Goal: Task Accomplishment & Management: Manage account settings

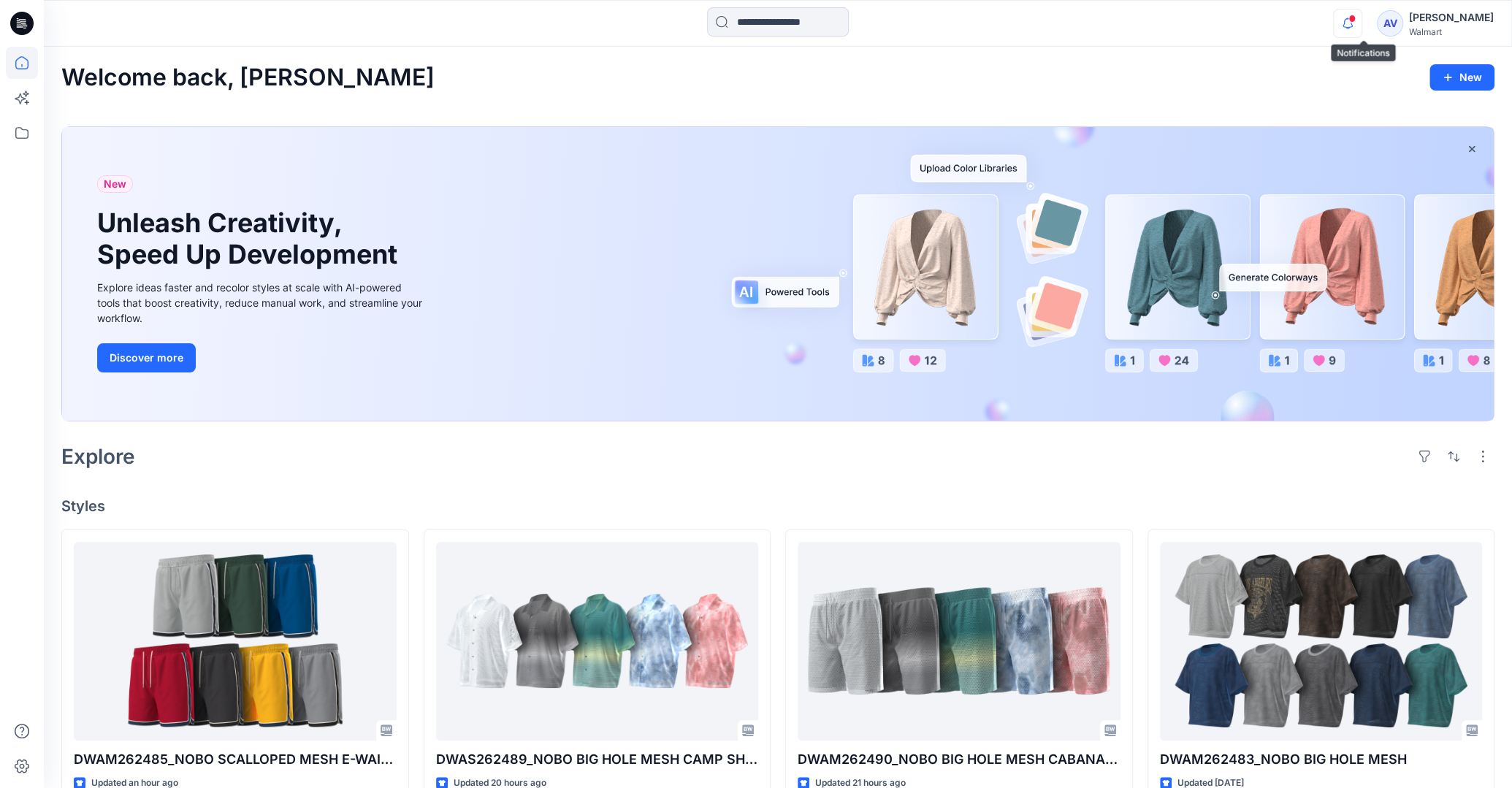
click at [1353, 28] on icon "button" at bounding box center [1348, 23] width 10 height 10
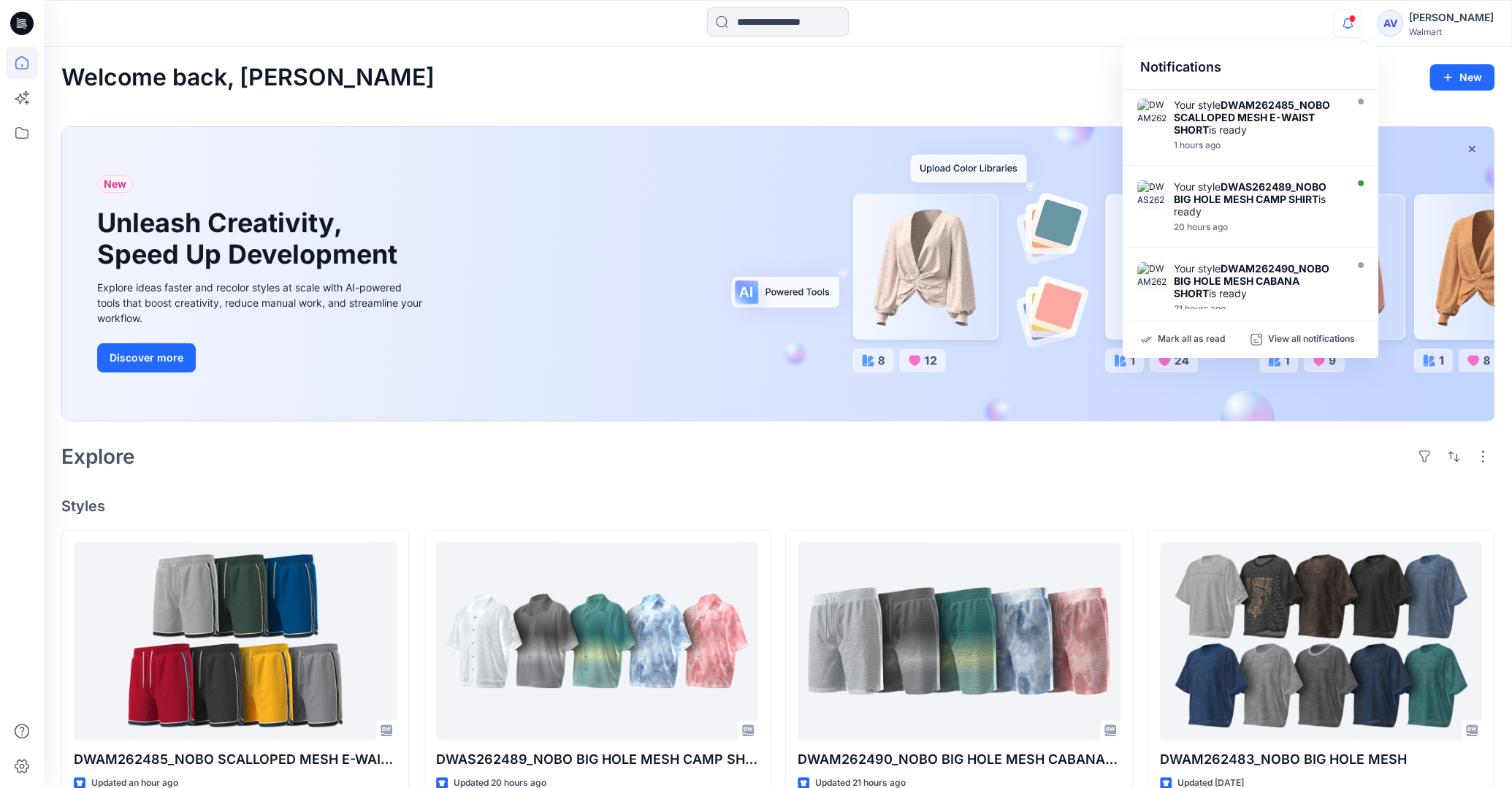
click at [1274, 101] on strong "DWAM262485_NOBO SCALLOPED MESH E-WAIST SHORT" at bounding box center [1251, 117] width 157 height 38
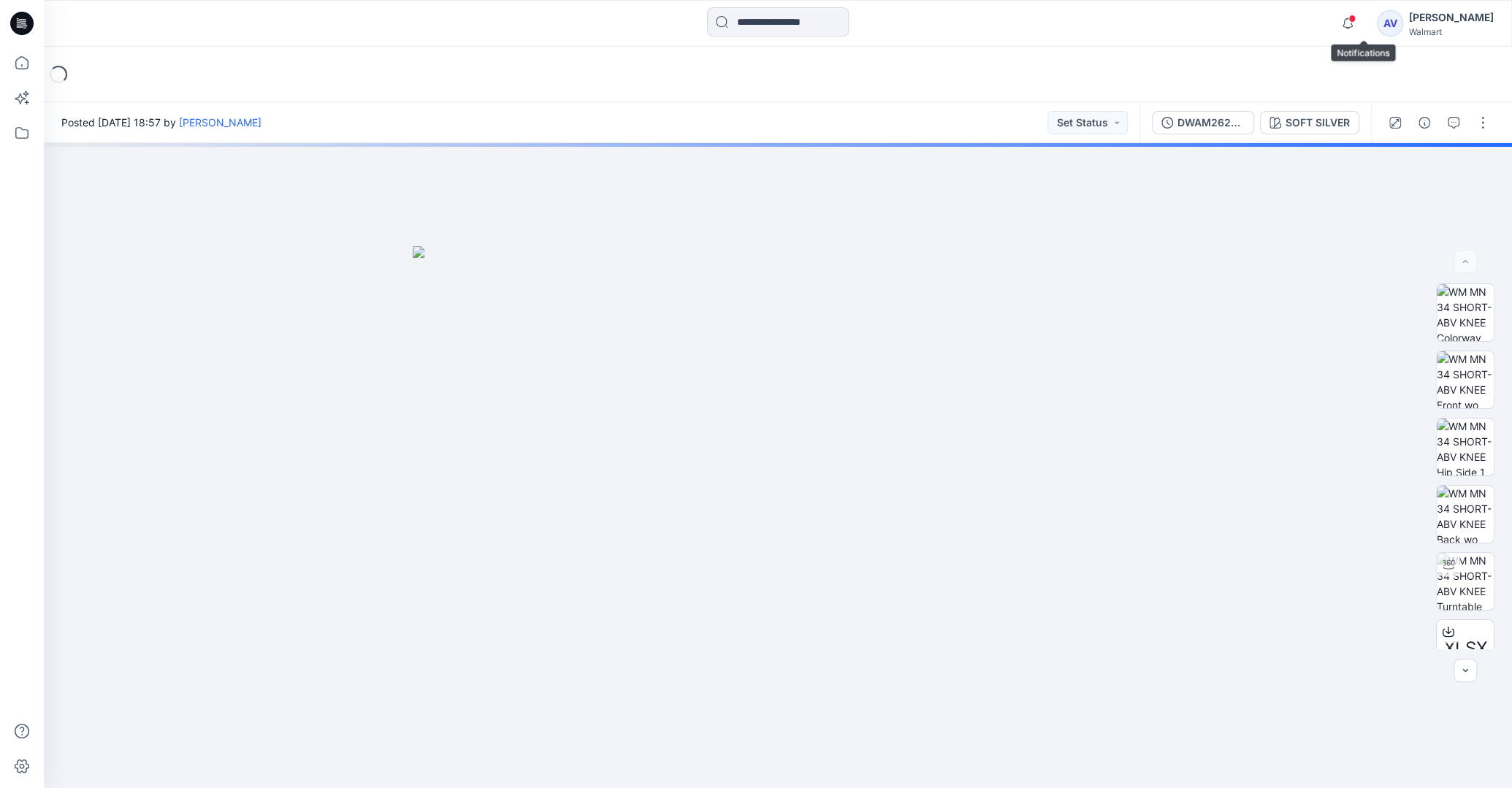
click at [1355, 17] on span at bounding box center [1352, 18] width 7 height 8
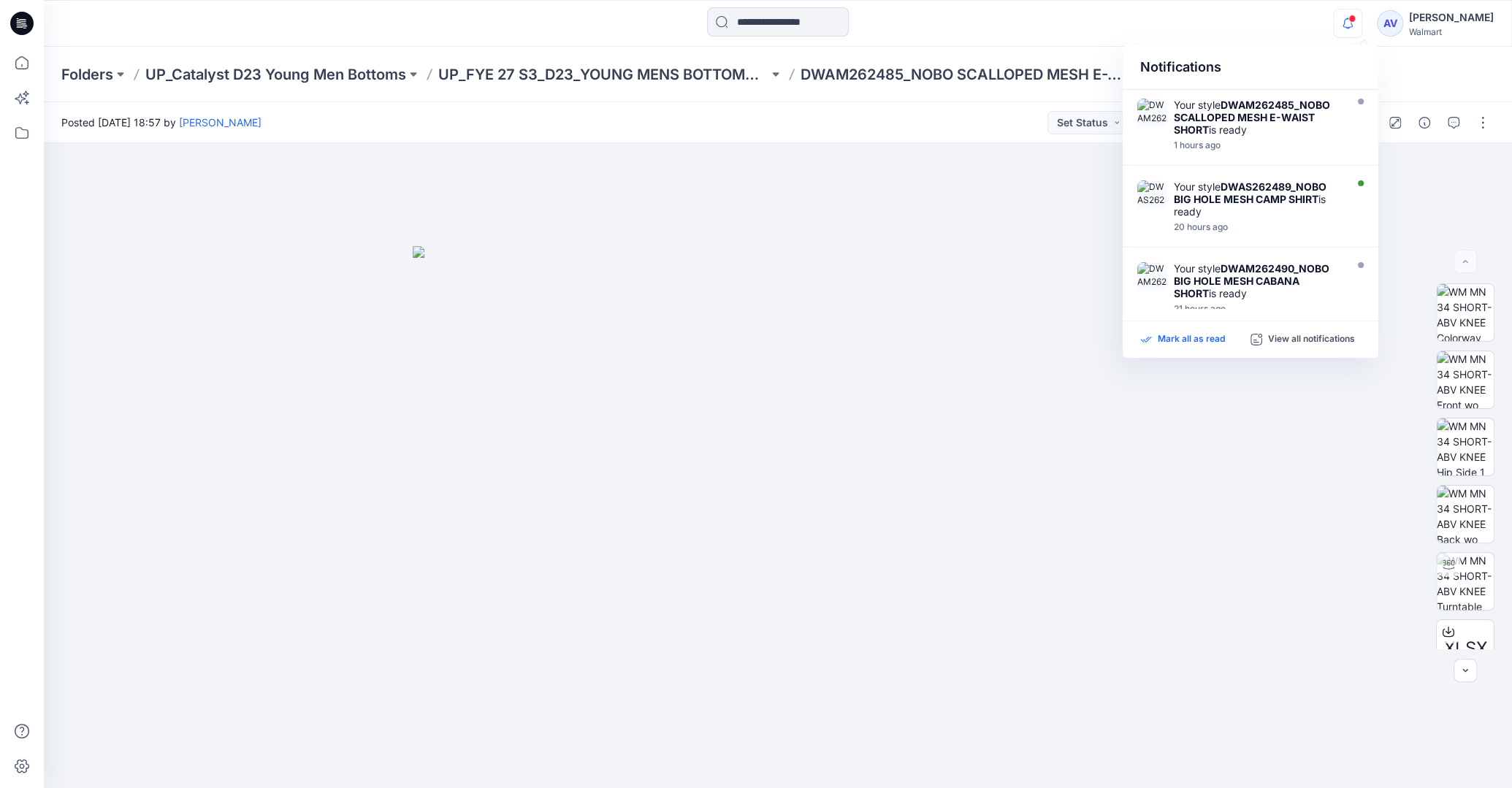
click at [1188, 338] on p "Mark all as read" at bounding box center [1191, 339] width 67 height 13
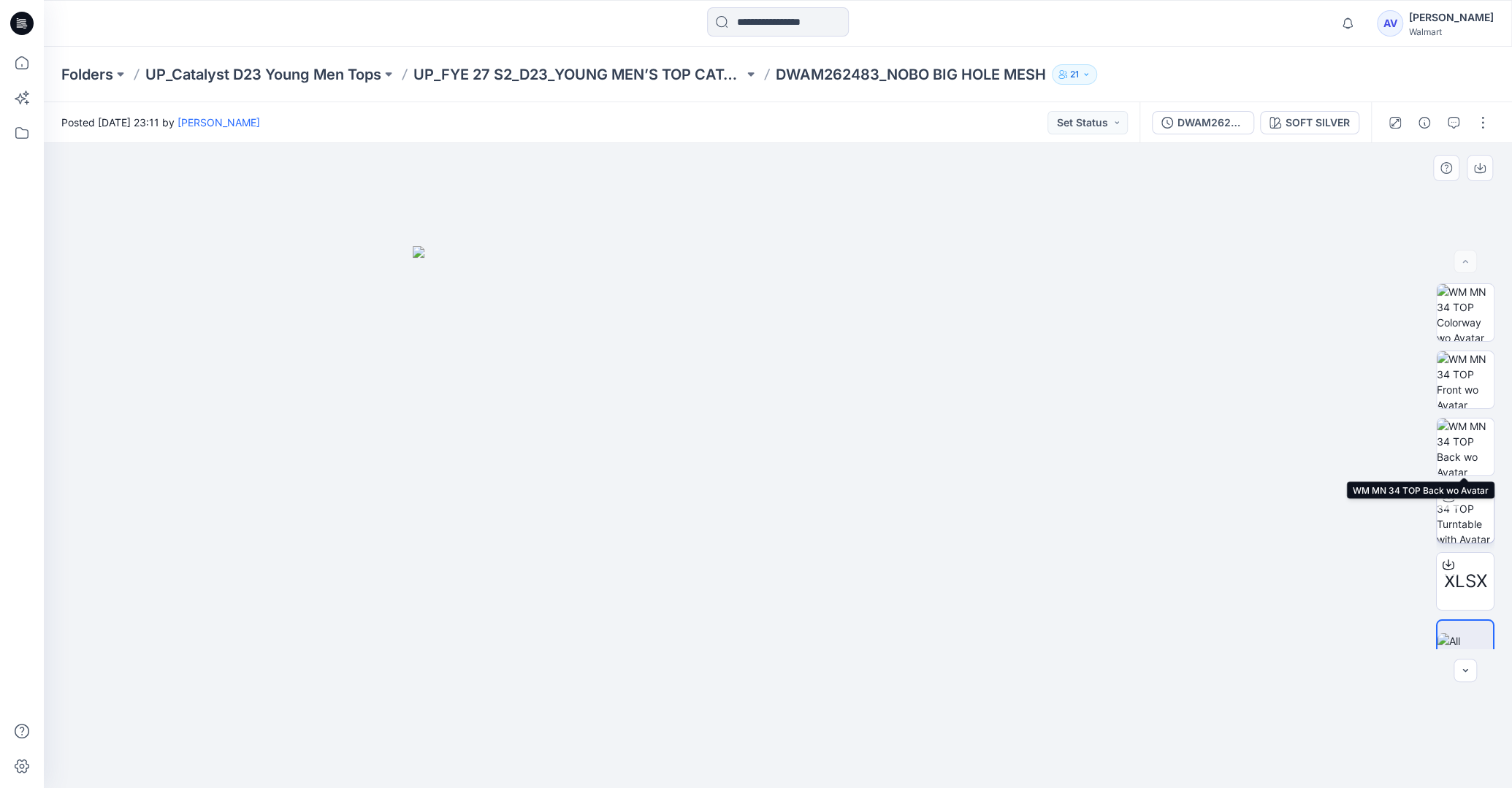
click at [1460, 486] on img at bounding box center [1465, 513] width 57 height 57
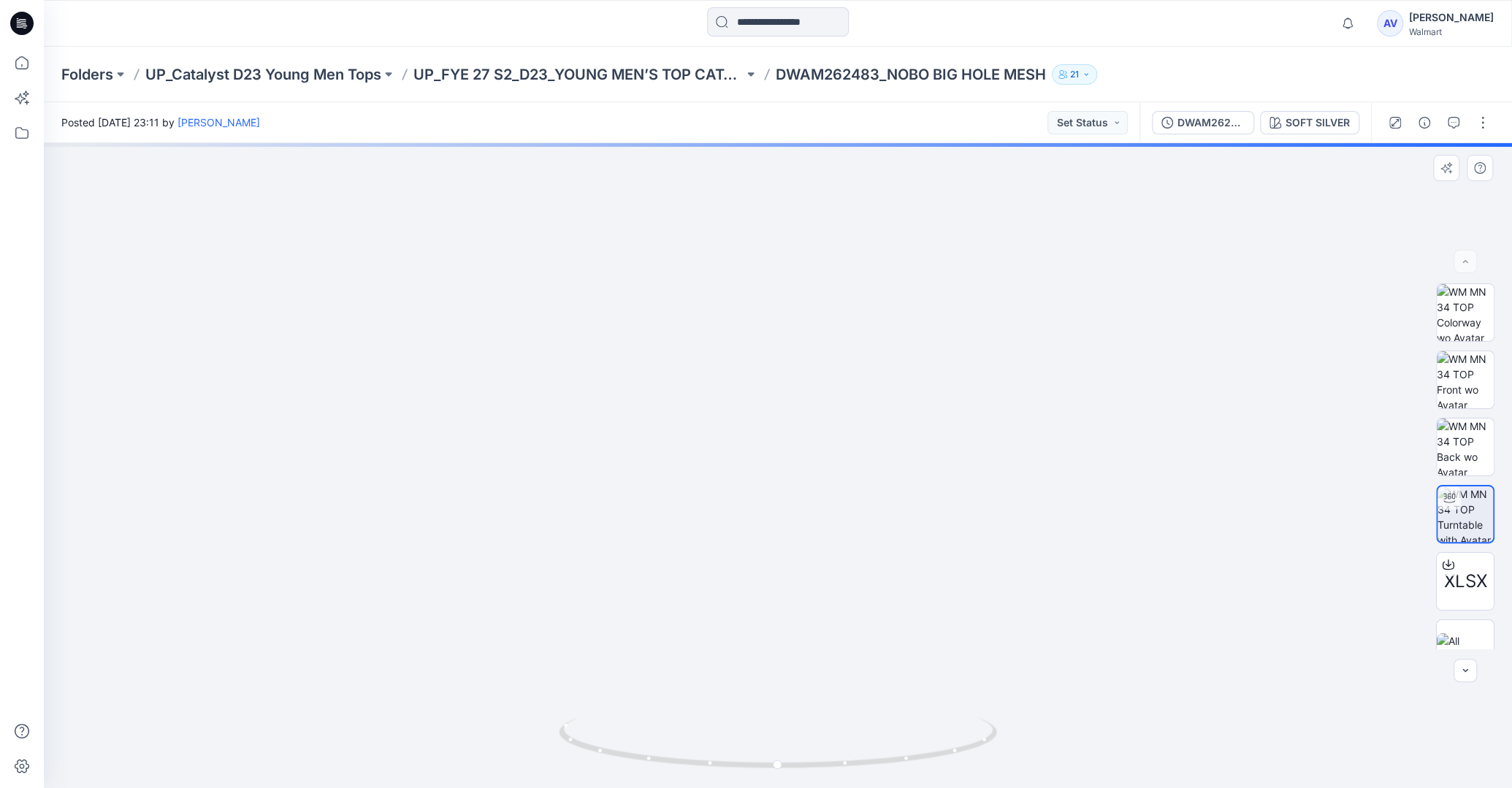
drag, startPoint x: 795, startPoint y: 339, endPoint x: 802, endPoint y: 572, distance: 233.1
click at [802, 572] on img at bounding box center [778, 372] width 1122 height 830
click at [1441, 438] on img at bounding box center [1465, 446] width 57 height 57
click at [1475, 644] on img at bounding box center [1465, 648] width 57 height 31
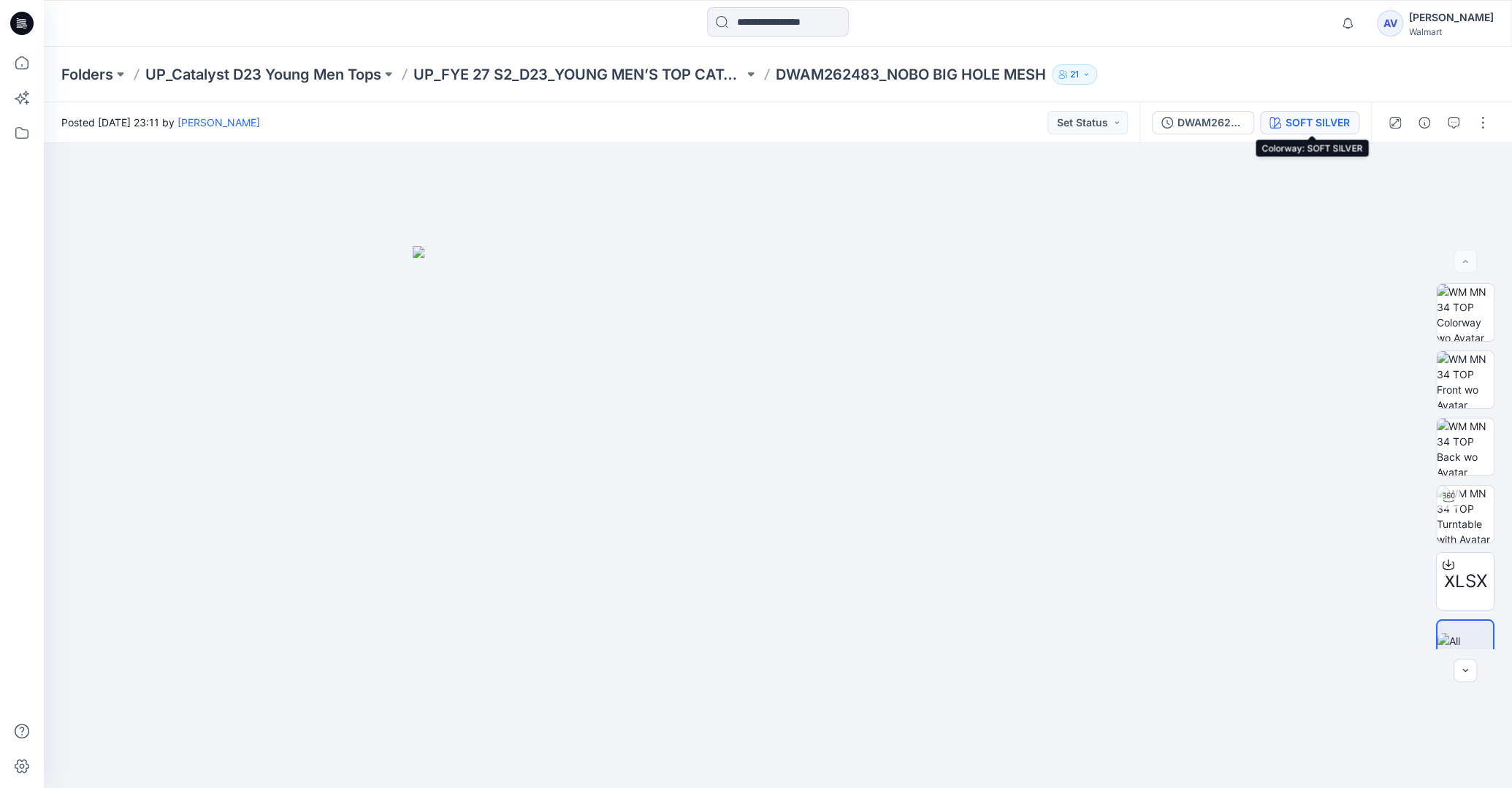
click at [1330, 117] on div "SOFT SILVER" at bounding box center [1317, 122] width 64 height 16
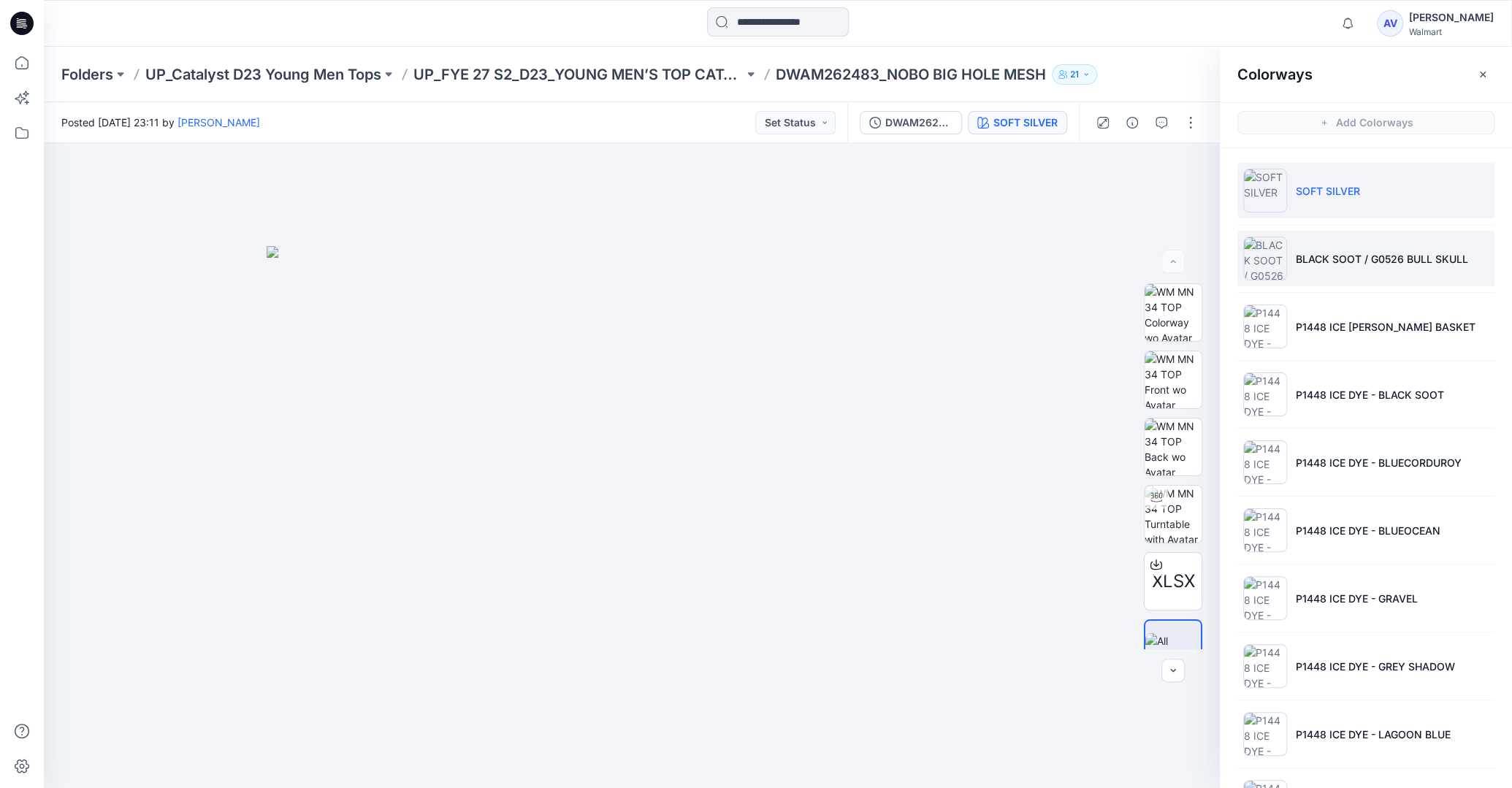
click at [1333, 262] on p "BLACK SOOT / G0526 BULL SKULL" at bounding box center [1382, 259] width 172 height 16
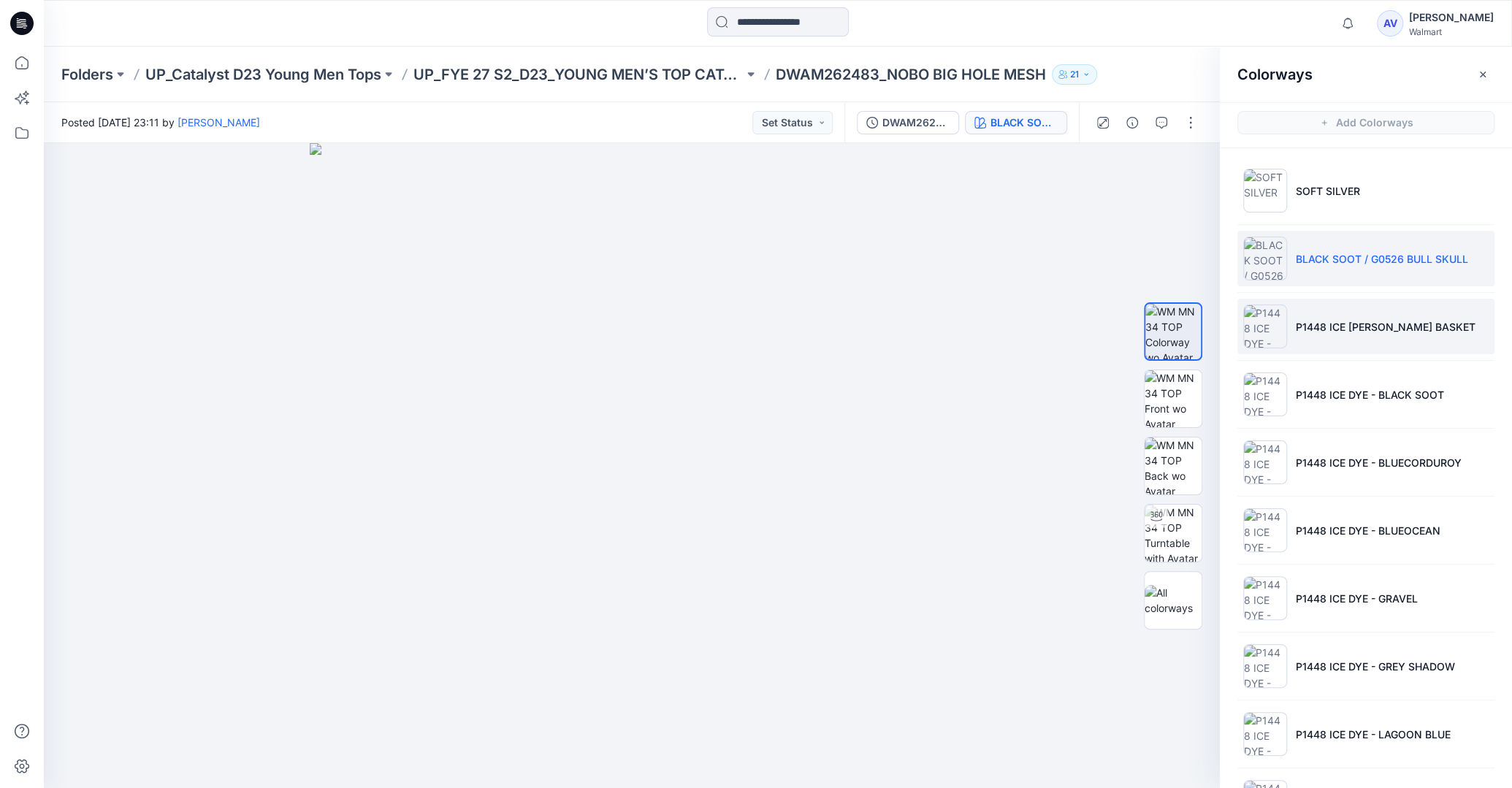
click at [1376, 320] on p "P1448 ICE DYE - BROWN BASKET" at bounding box center [1385, 327] width 179 height 16
click at [1205, 389] on div at bounding box center [1172, 465] width 94 height 365
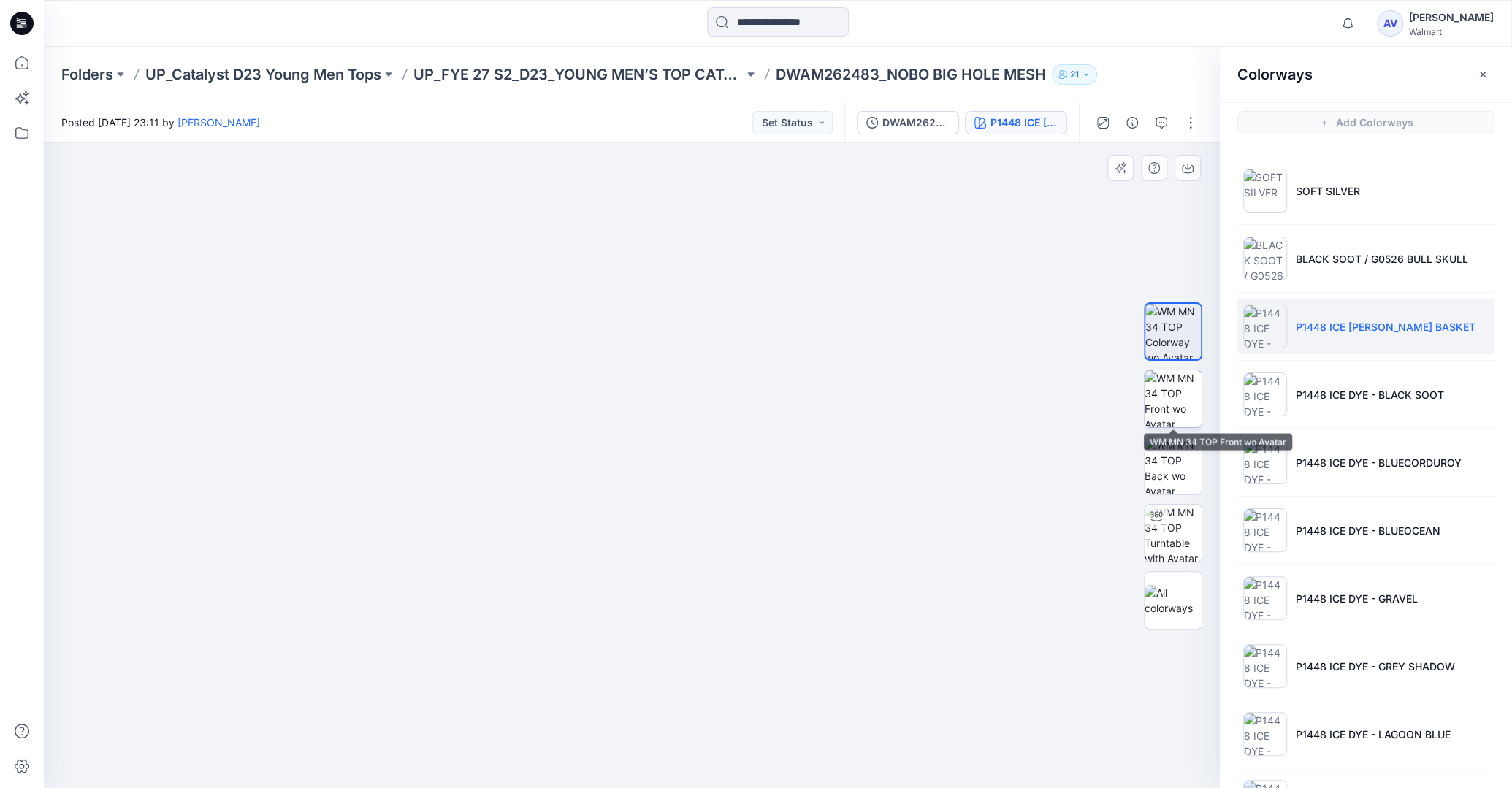
click at [1183, 404] on img at bounding box center [1172, 398] width 57 height 57
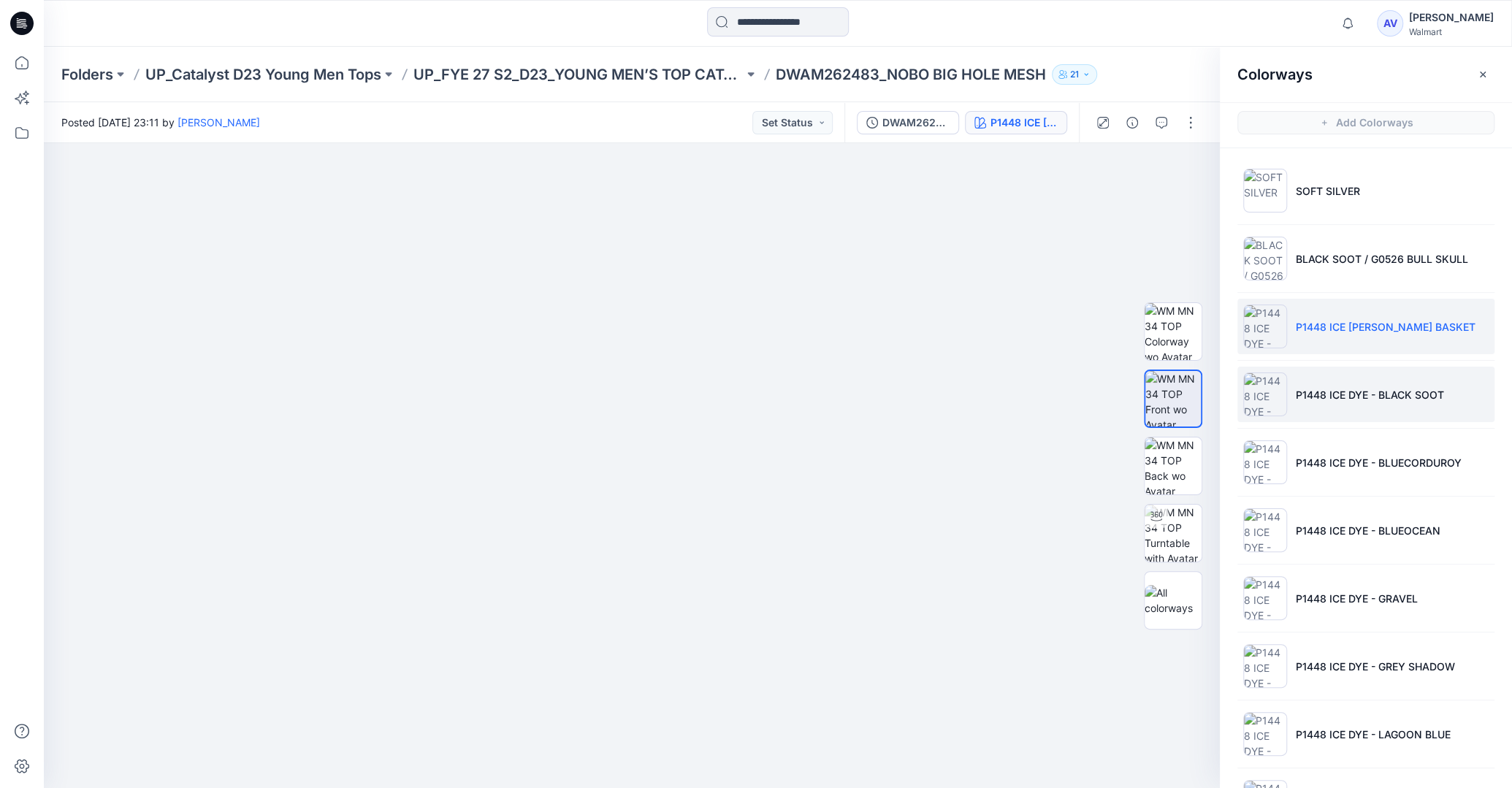
click at [1363, 382] on li "P1448 ICE DYE - BLACK SOOT" at bounding box center [1366, 394] width 257 height 55
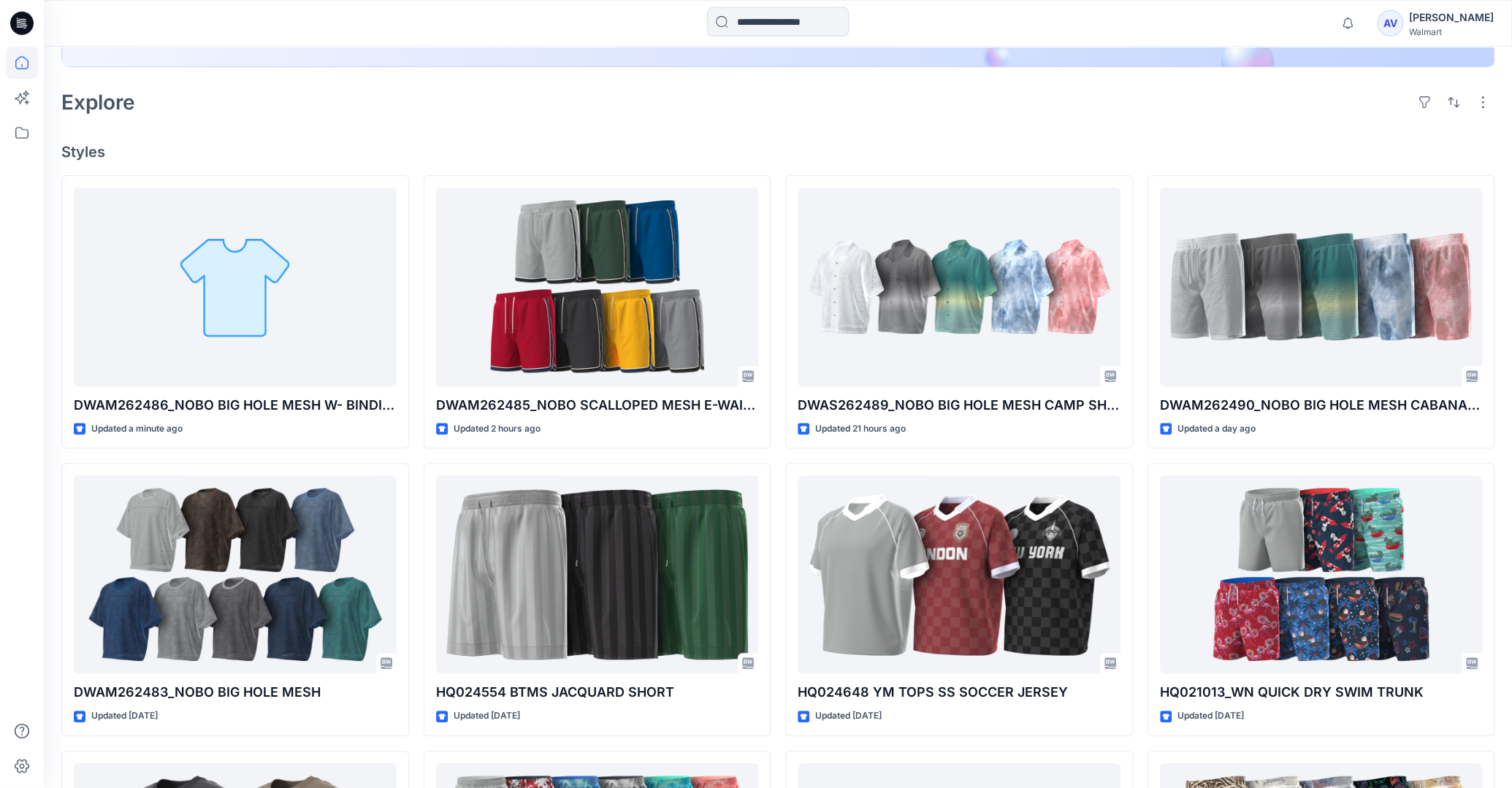
scroll to position [379, 0]
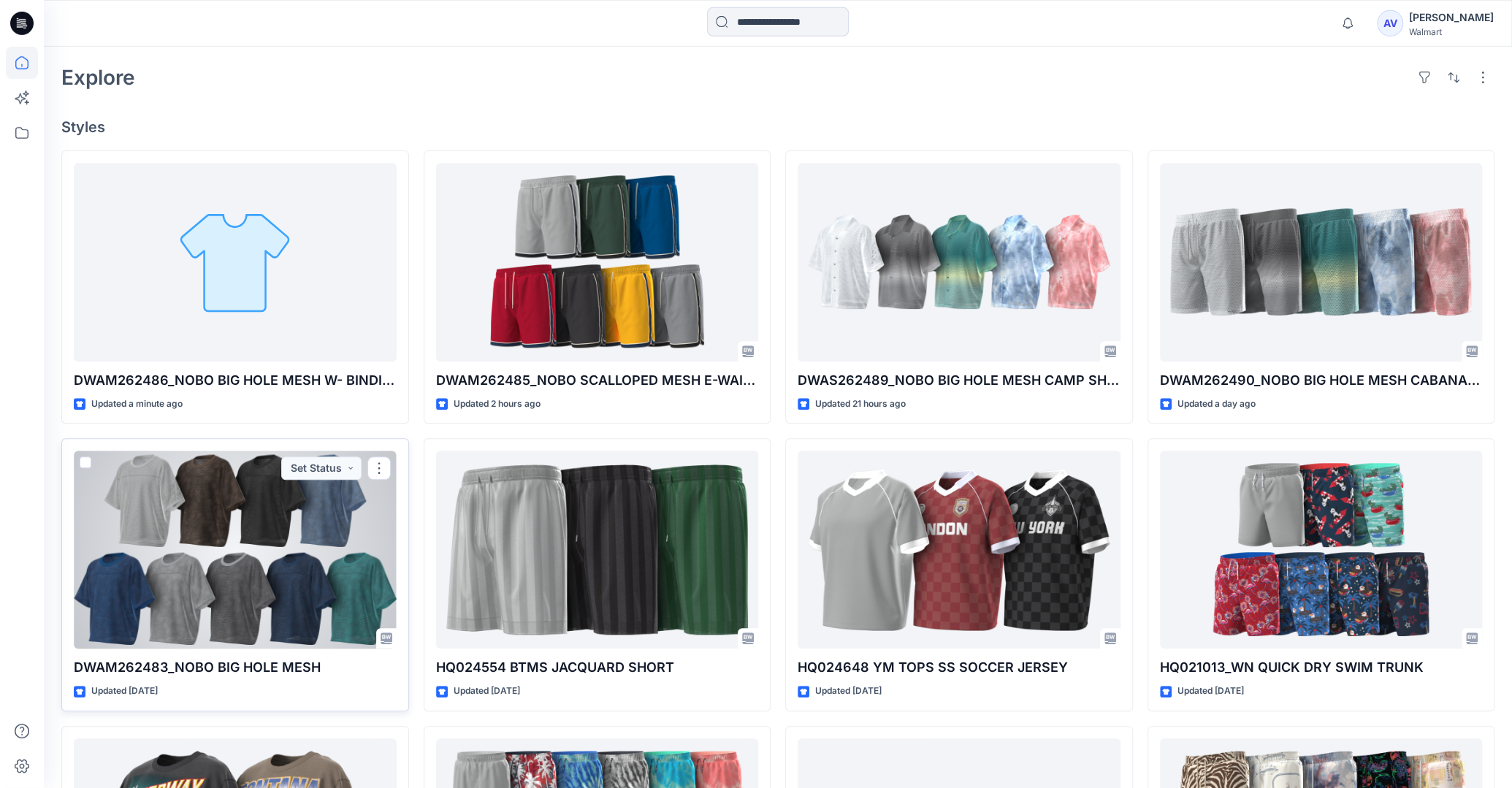
click at [213, 624] on div at bounding box center [234, 549] width 323 height 198
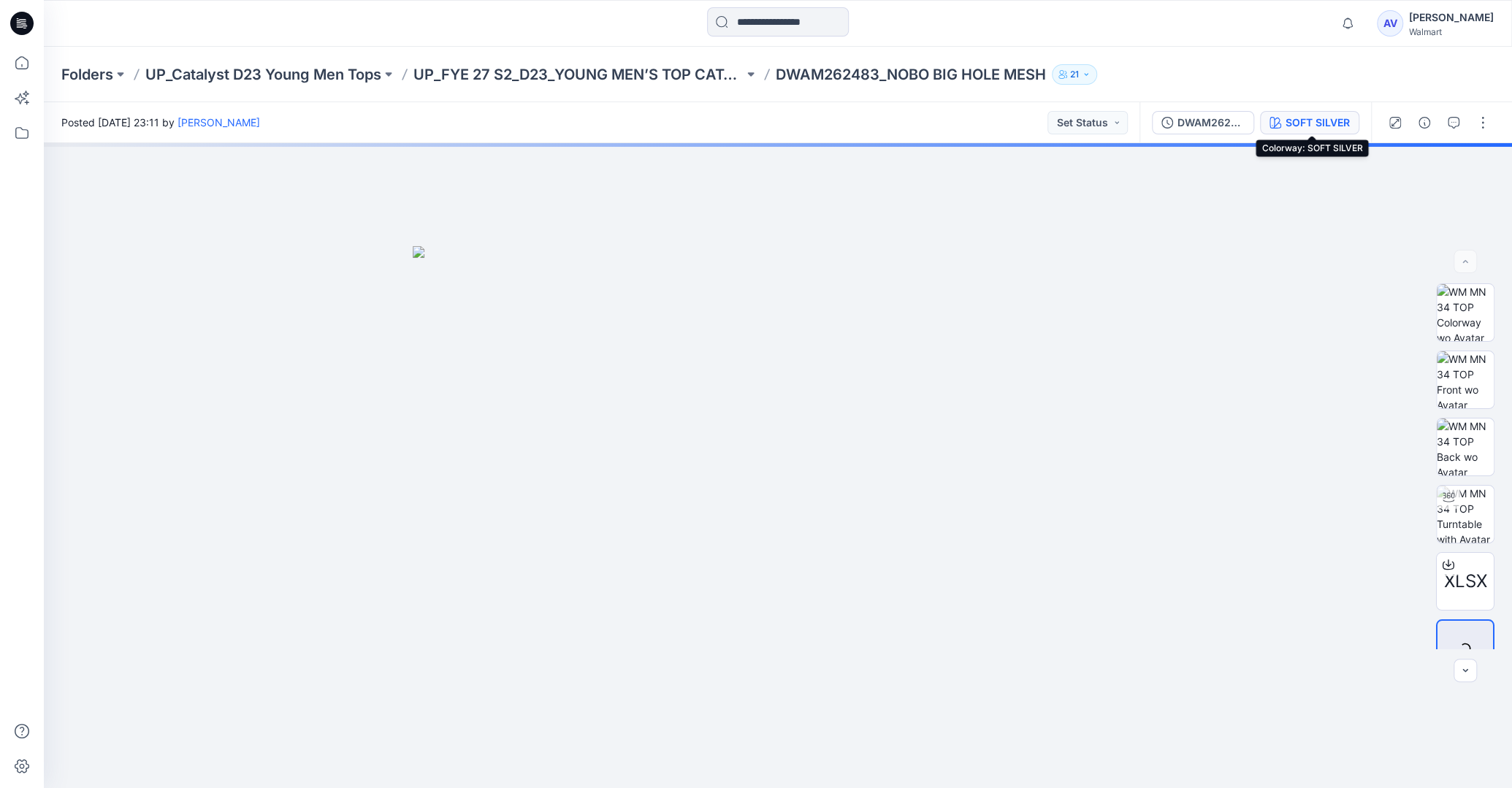
click at [1346, 122] on div "SOFT SILVER" at bounding box center [1317, 122] width 64 height 16
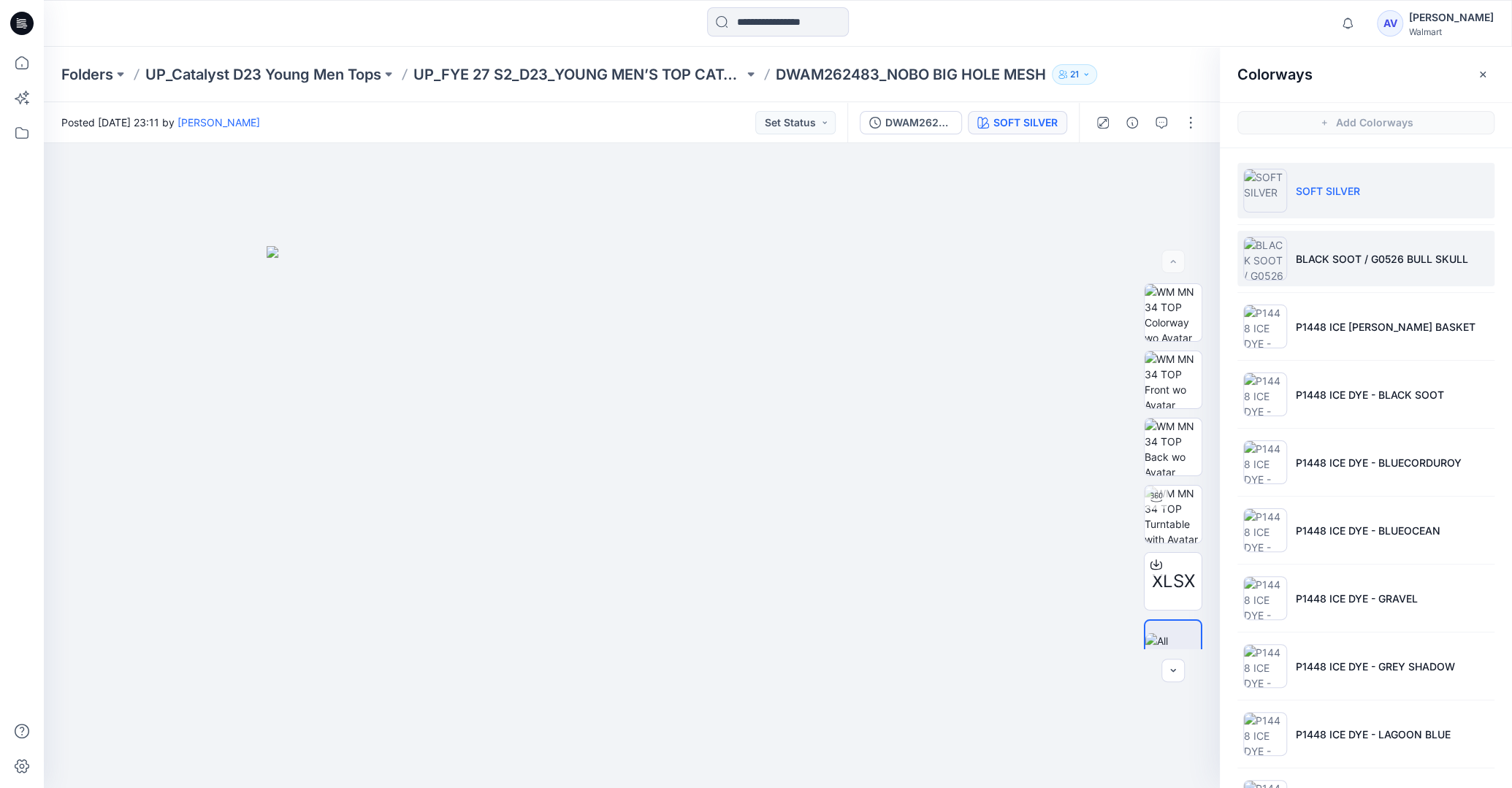
click at [1359, 262] on p "BLACK SOOT / G0526 BULL SKULL" at bounding box center [1382, 259] width 172 height 16
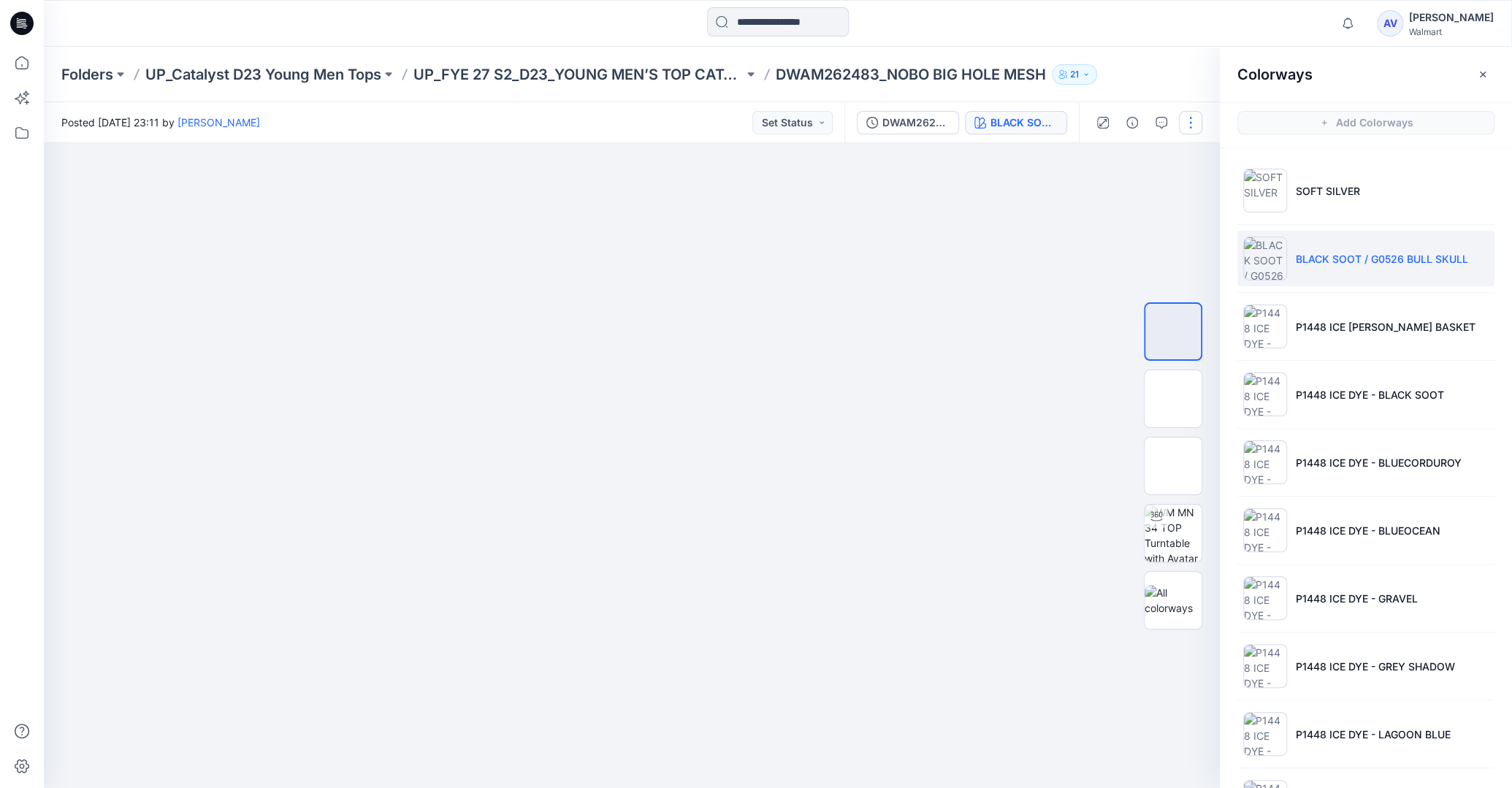
click at [1190, 124] on button "button" at bounding box center [1190, 122] width 24 height 24
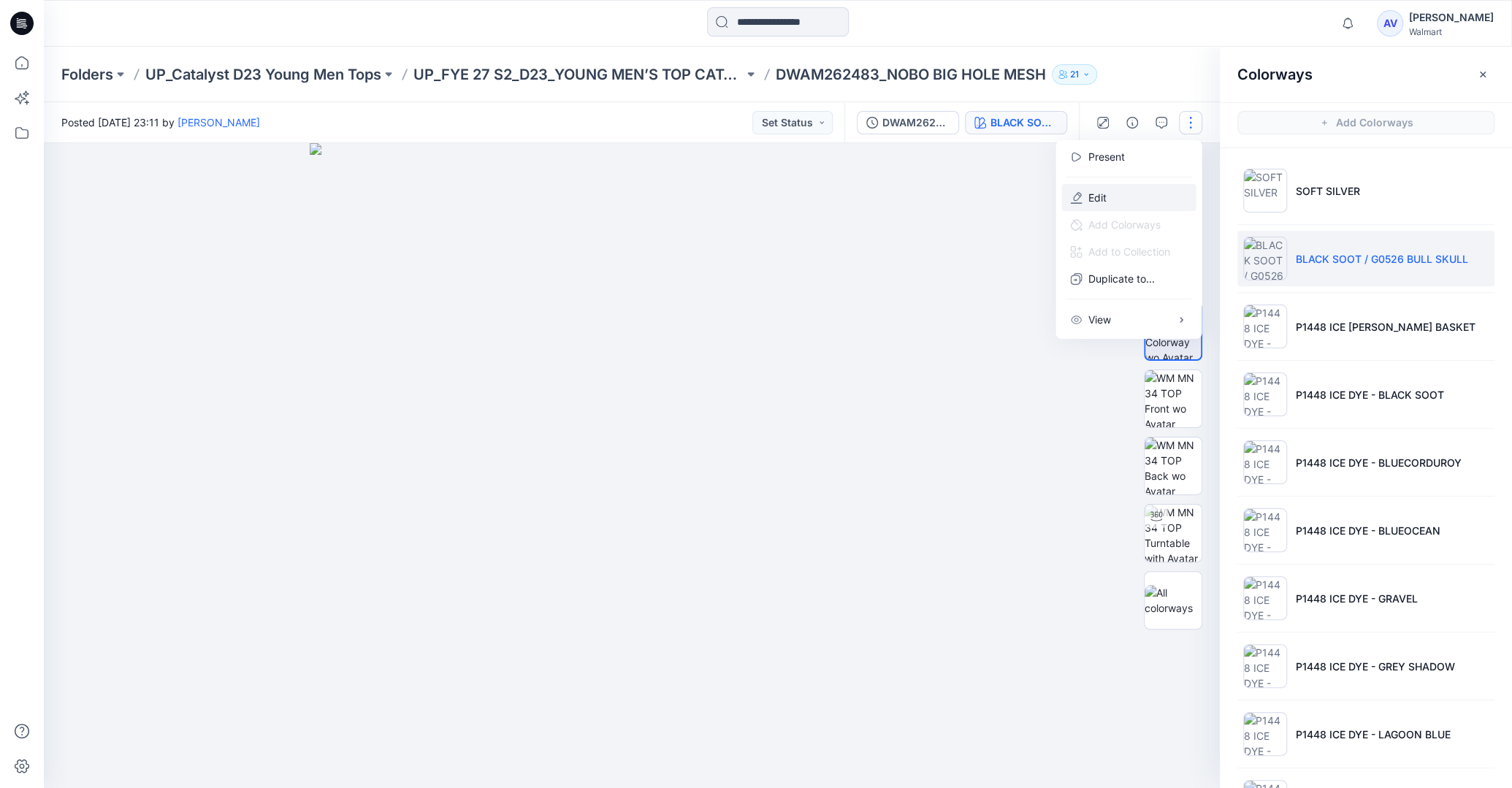
click at [1154, 185] on button "Edit" at bounding box center [1129, 197] width 135 height 27
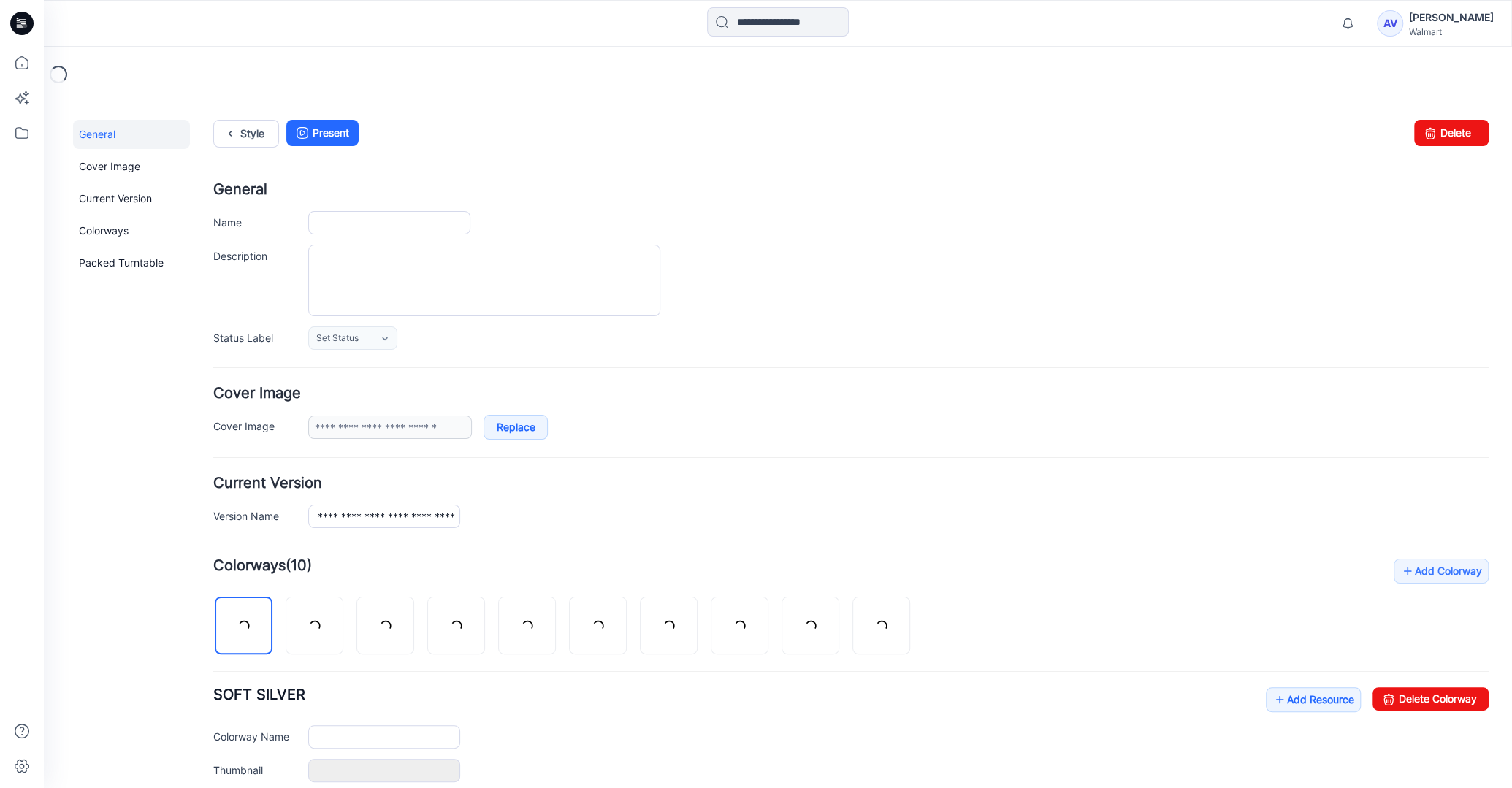
type input "**********"
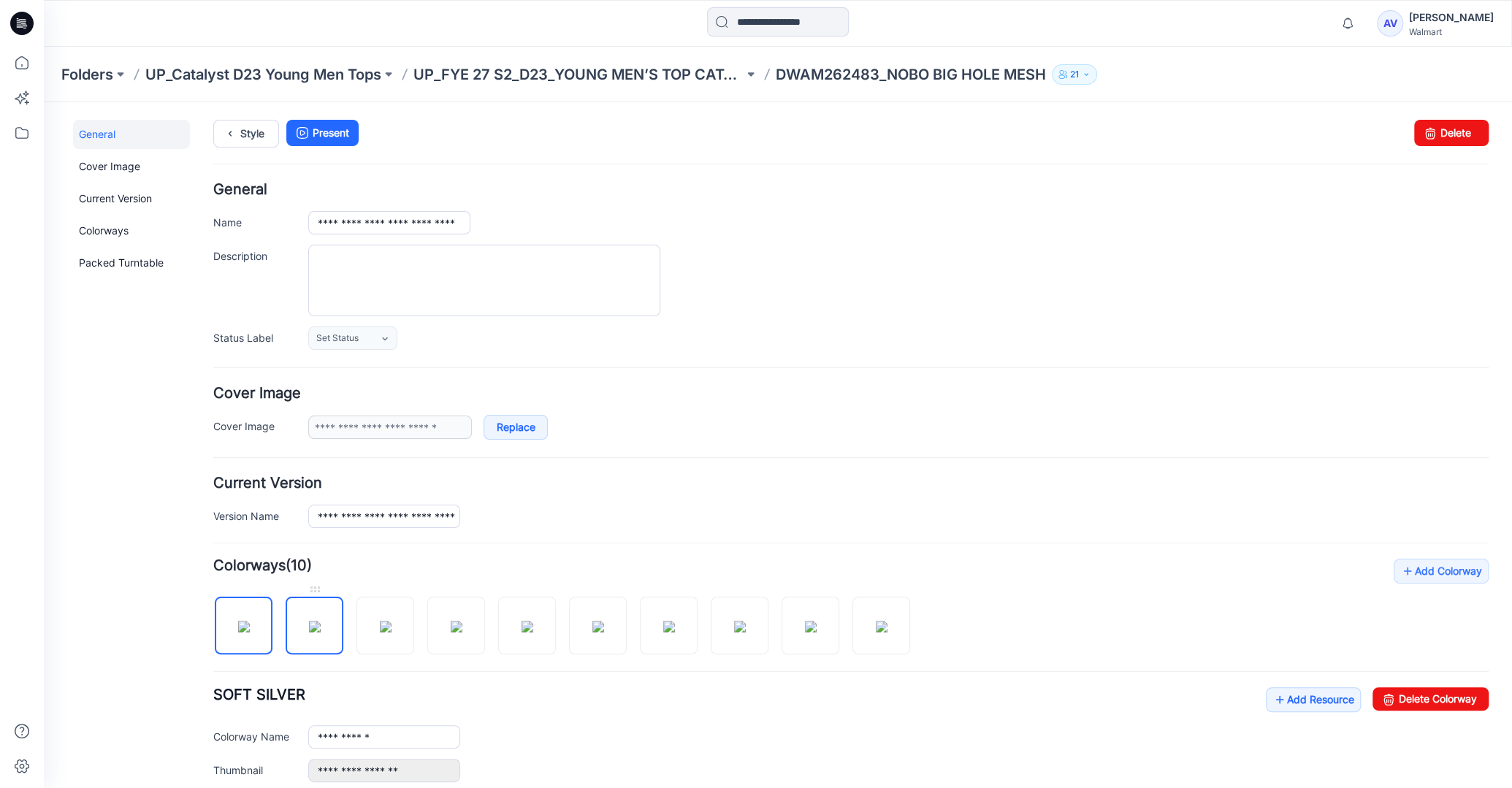
click at [311, 621] on img at bounding box center [314, 626] width 11 height 11
click at [1386, 694] on icon at bounding box center [1388, 699] width 20 height 24
type input "**********"
click at [24, 67] on icon at bounding box center [22, 62] width 32 height 32
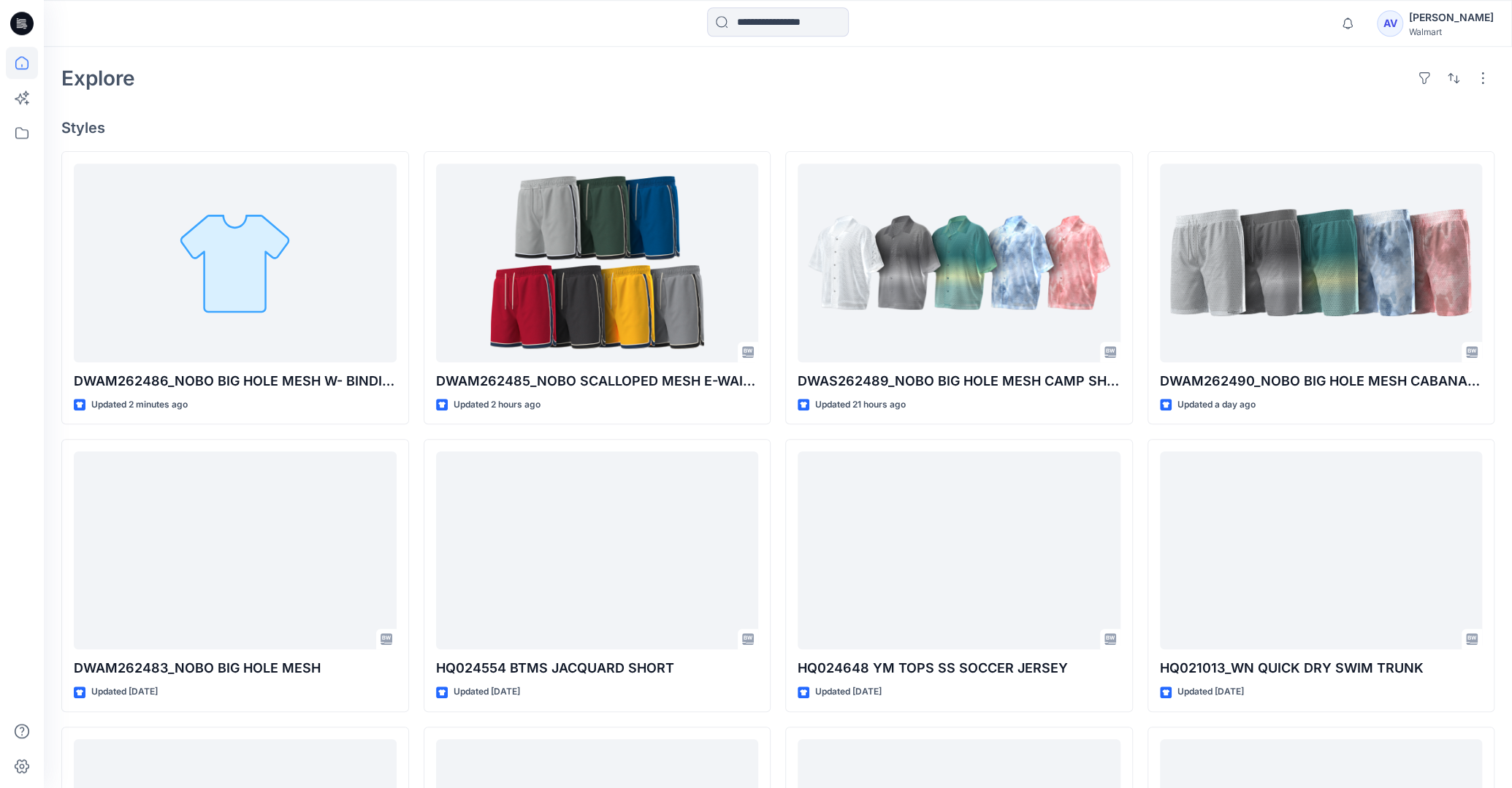
scroll to position [378, 0]
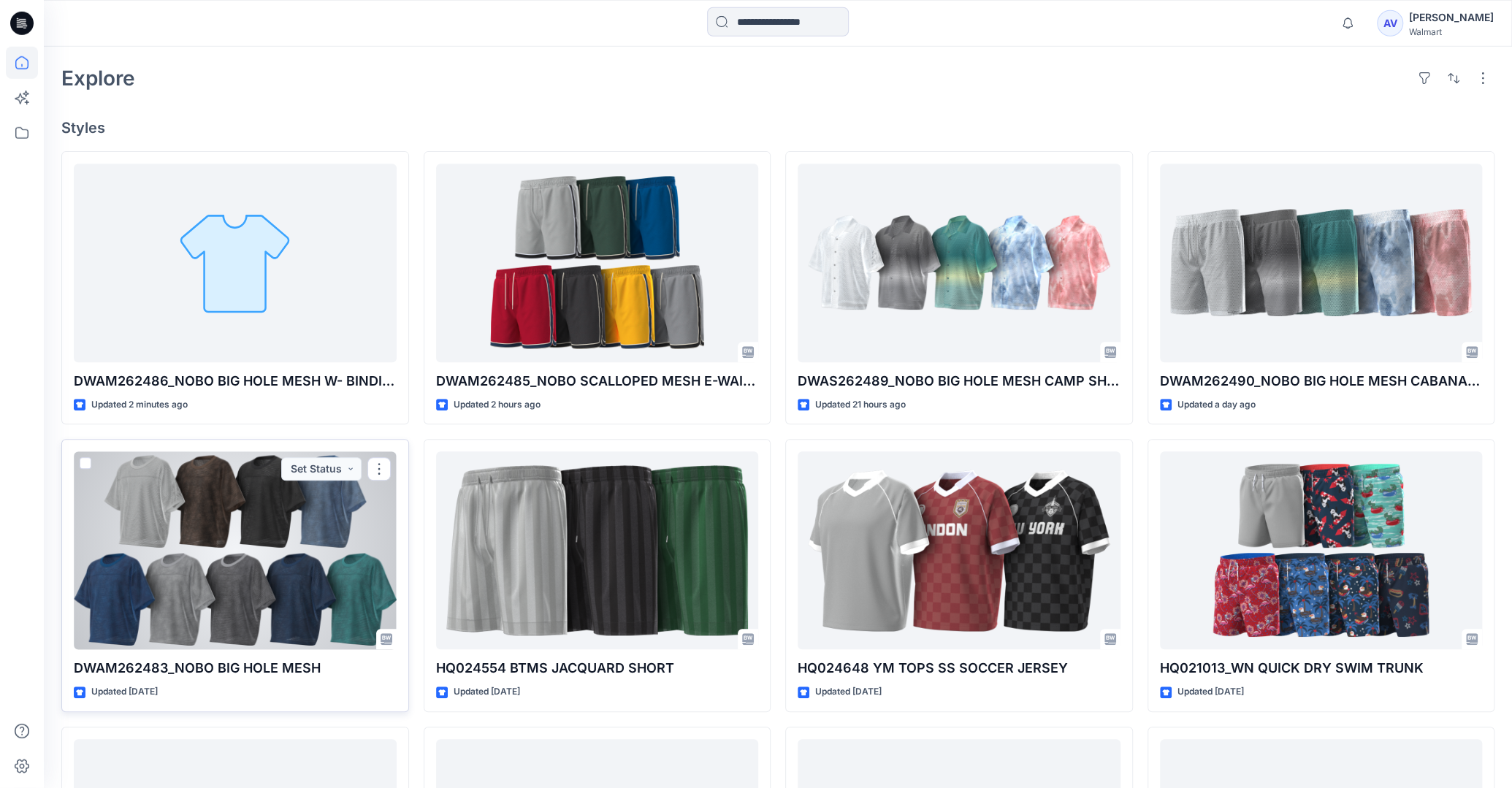
click at [222, 555] on div at bounding box center [234, 550] width 323 height 198
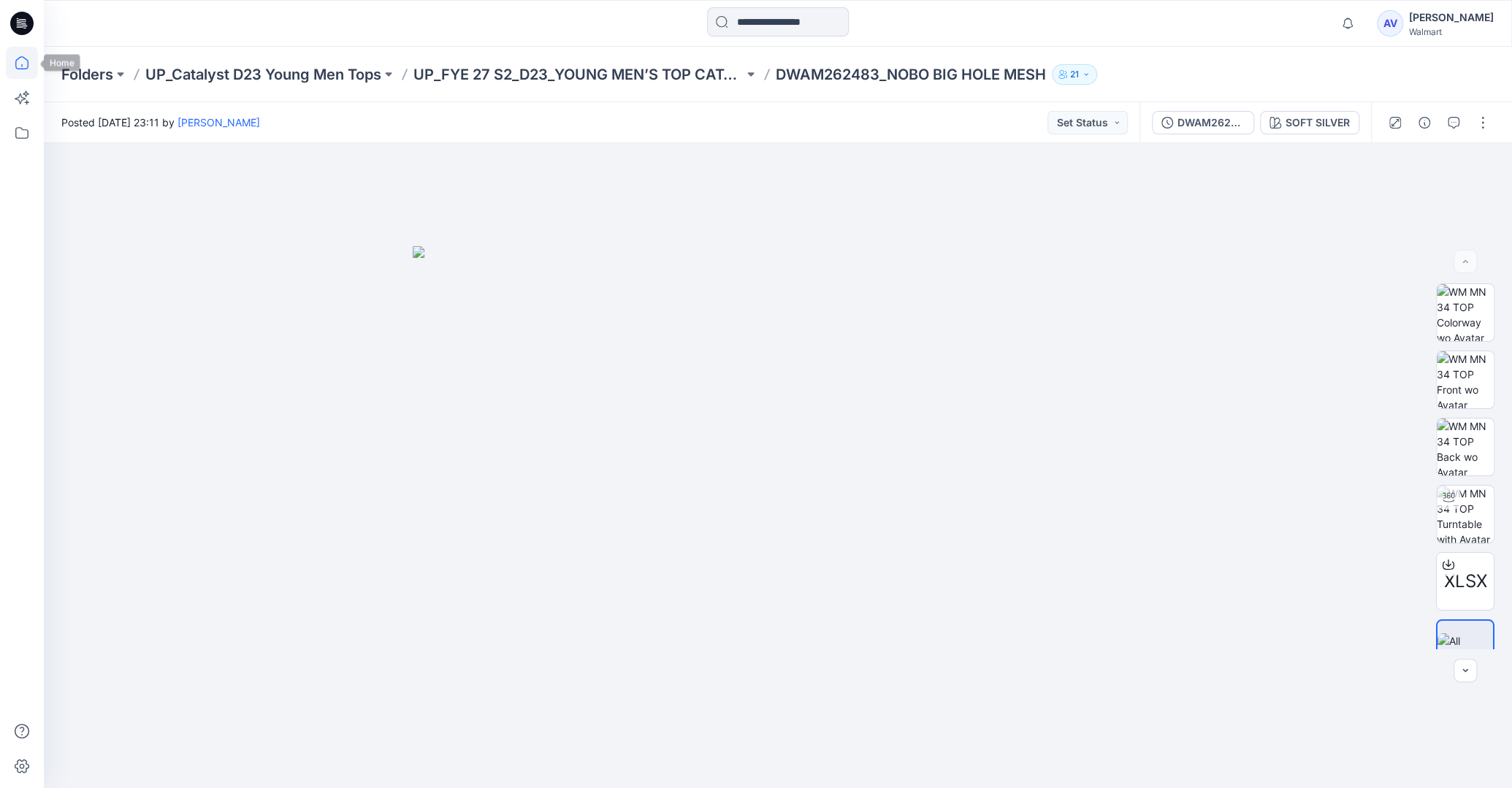
click at [26, 62] on icon at bounding box center [22, 62] width 32 height 32
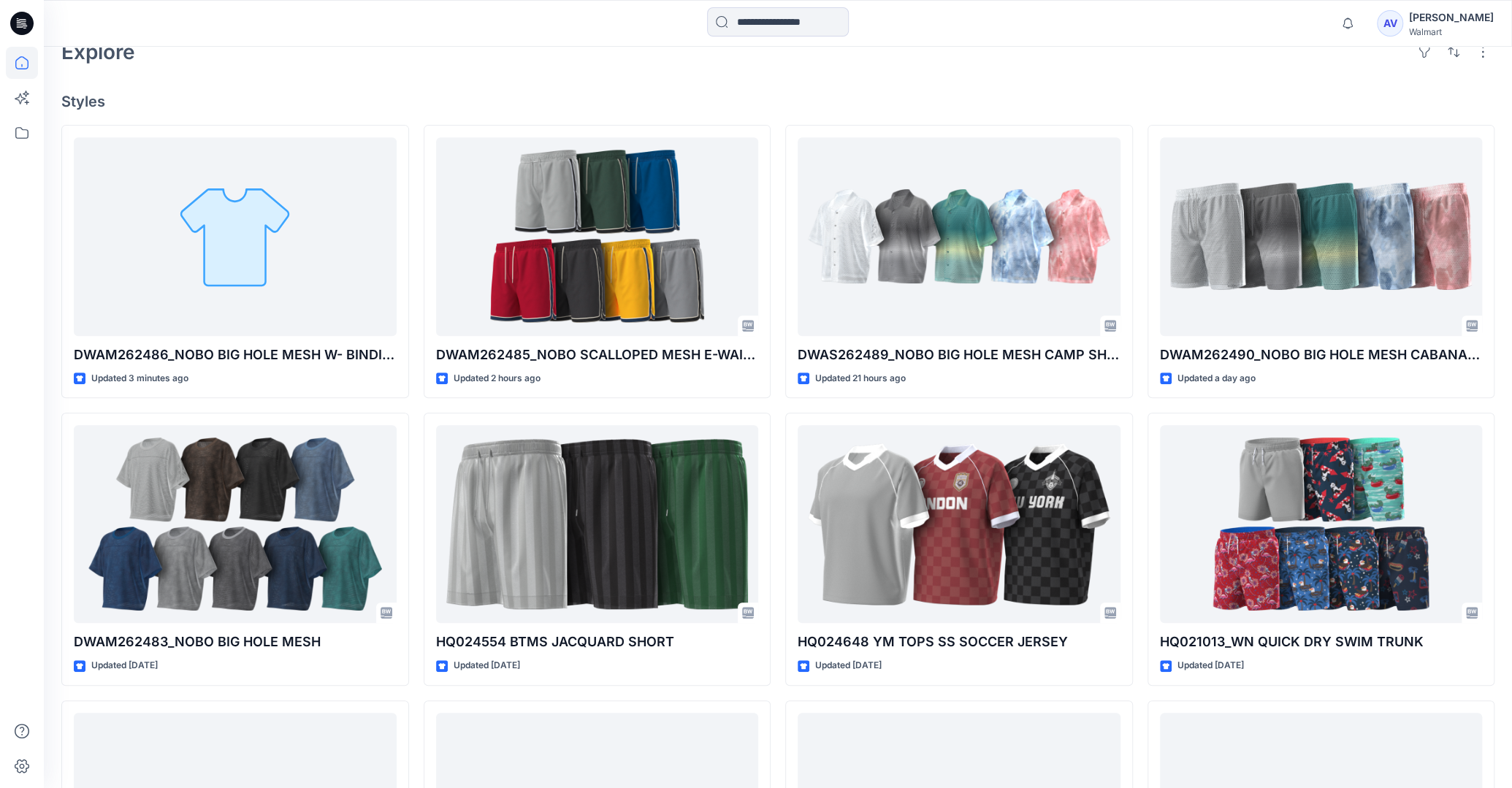
scroll to position [517, 0]
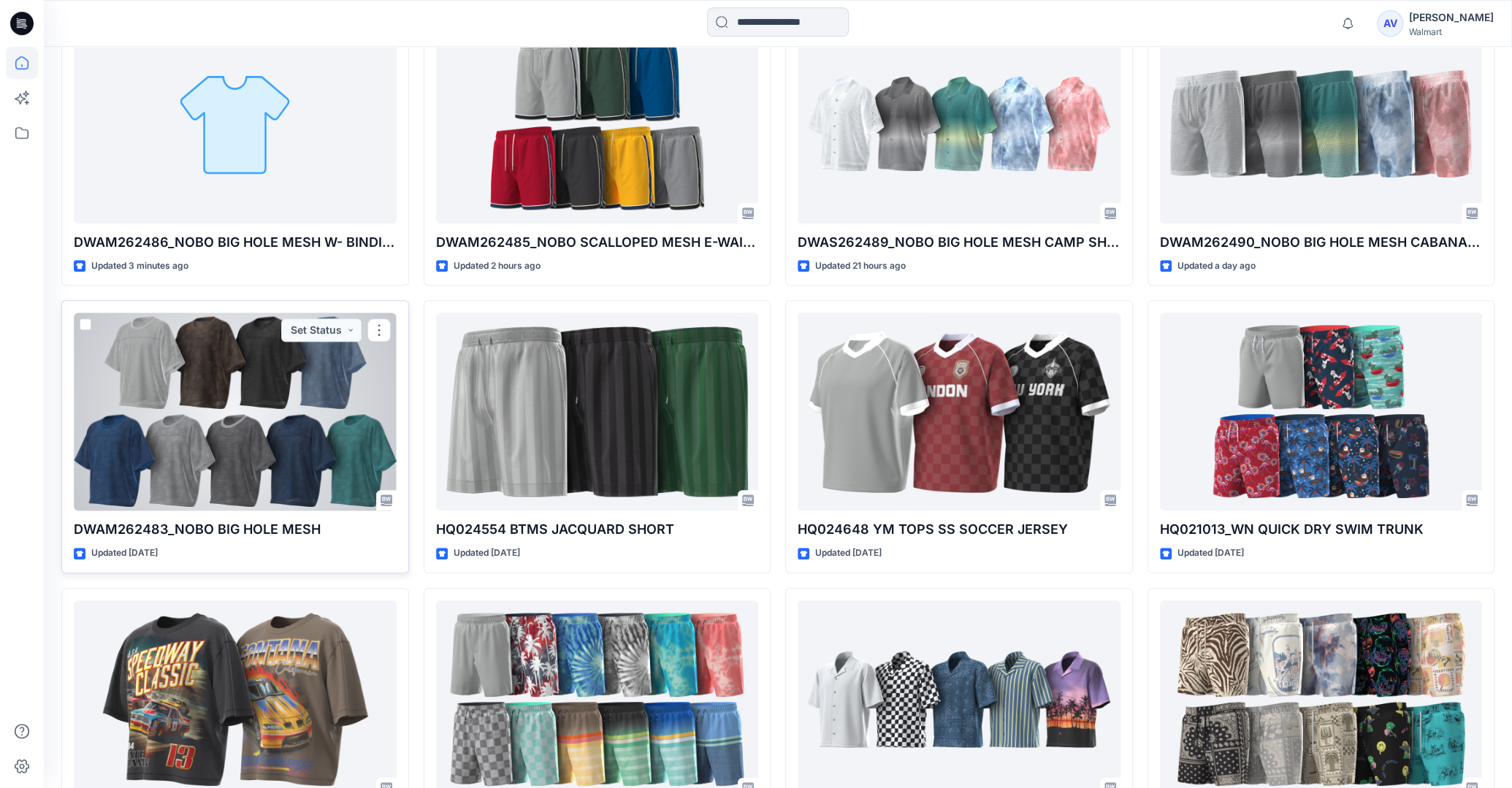
click at [305, 480] on div at bounding box center [234, 411] width 323 height 198
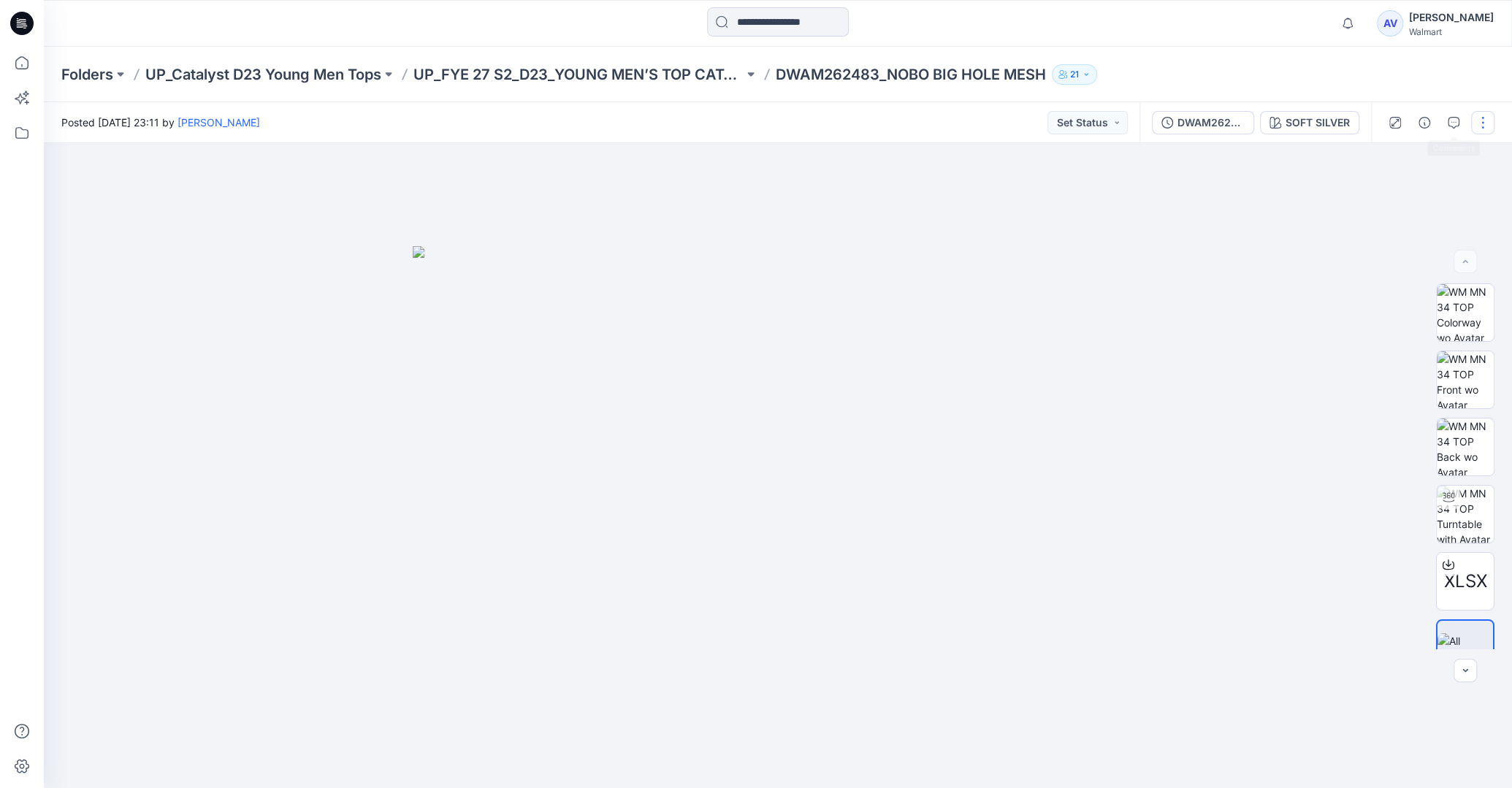
click at [1488, 117] on button "button" at bounding box center [1482, 122] width 24 height 24
click at [1380, 204] on button "Edit" at bounding box center [1422, 197] width 135 height 27
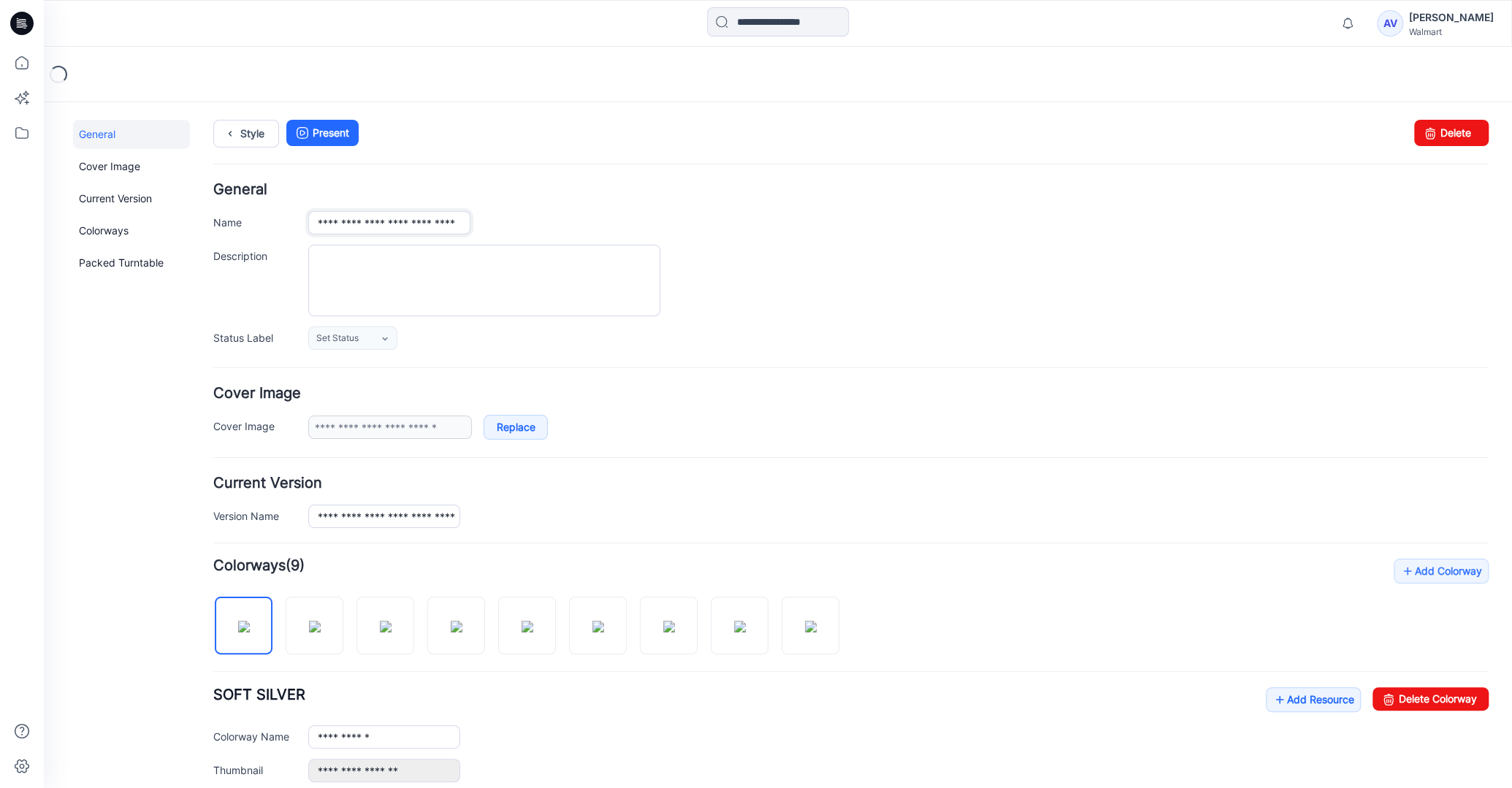
scroll to position [0, 35]
drag, startPoint x: 450, startPoint y: 227, endPoint x: 473, endPoint y: 220, distance: 24.0
click at [470, 223] on input "**********" at bounding box center [388, 222] width 161 height 23
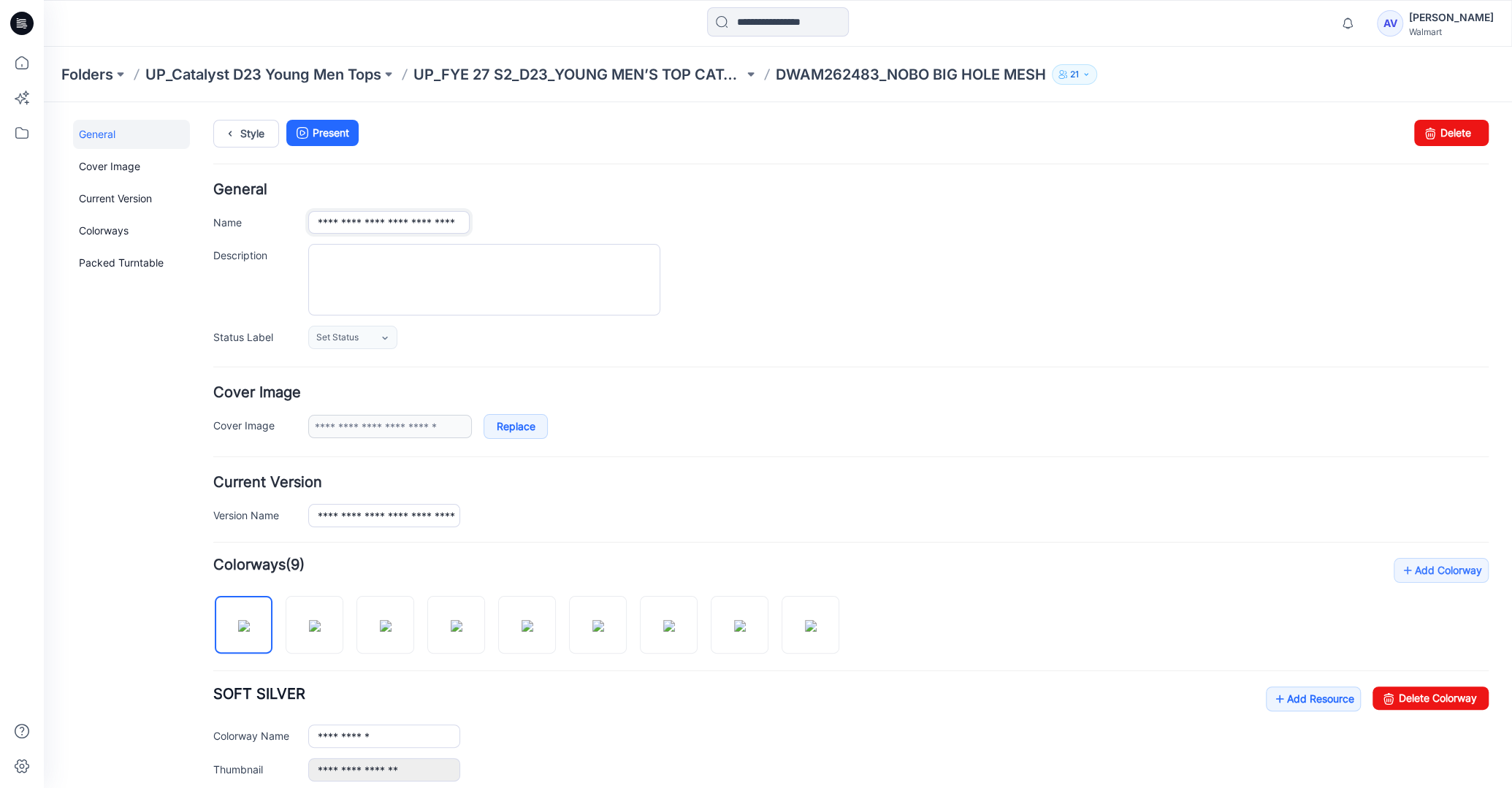
click at [469, 219] on input "**********" at bounding box center [388, 222] width 161 height 23
type input "**********"
click at [564, 215] on div "**********" at bounding box center [898, 222] width 1180 height 23
click at [30, 65] on icon at bounding box center [22, 62] width 32 height 32
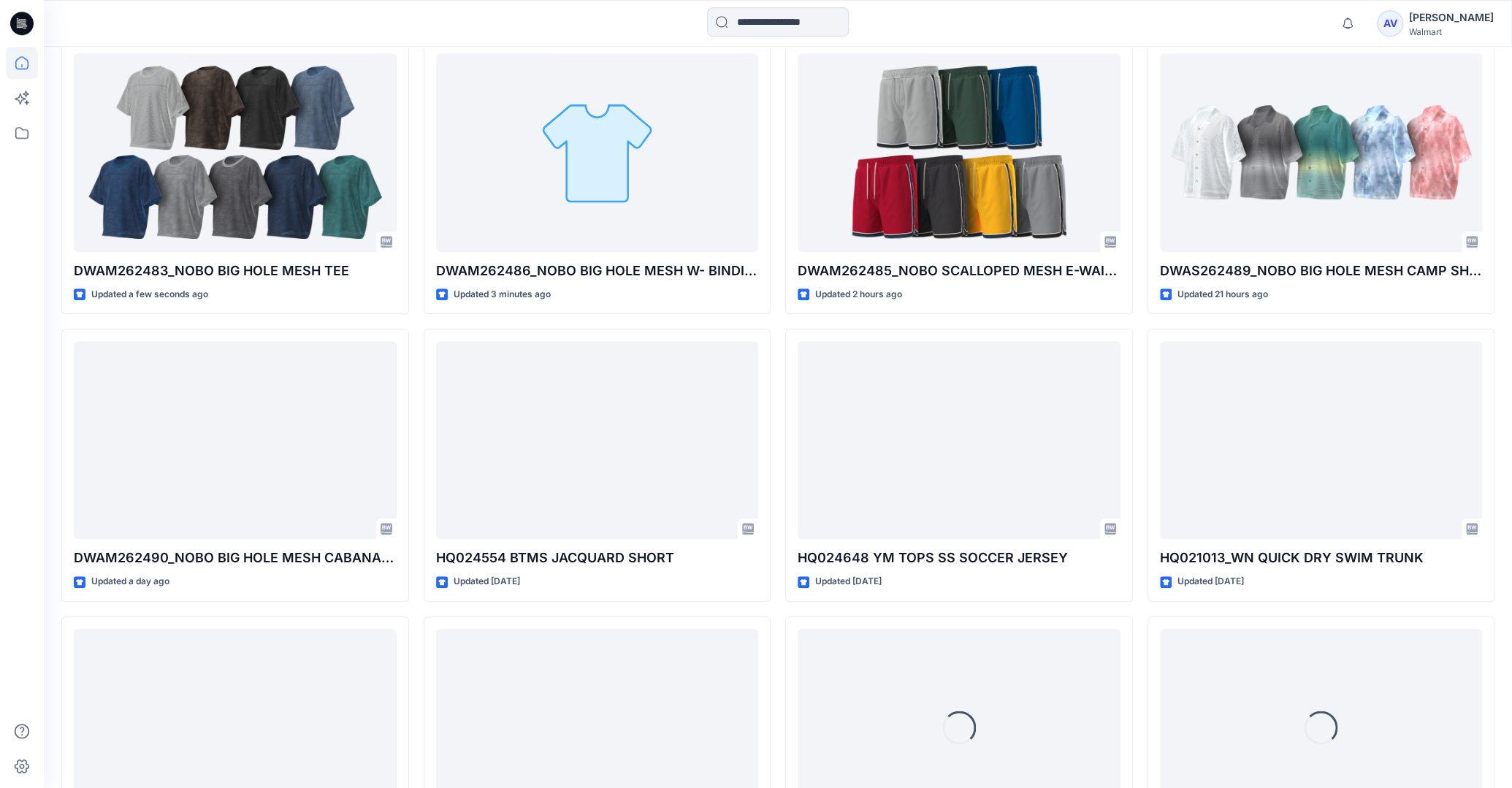
scroll to position [488, 0]
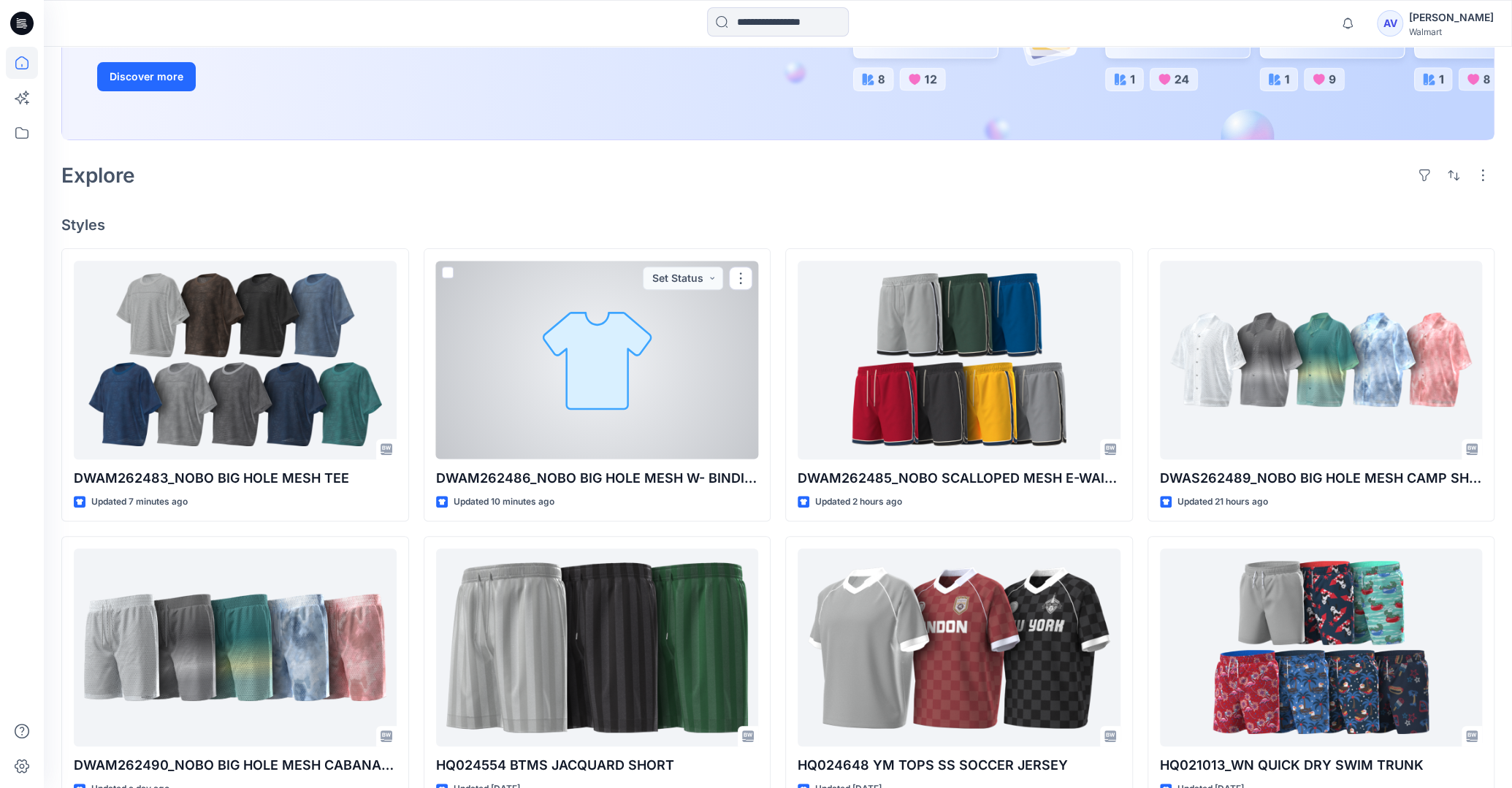
scroll to position [308, 0]
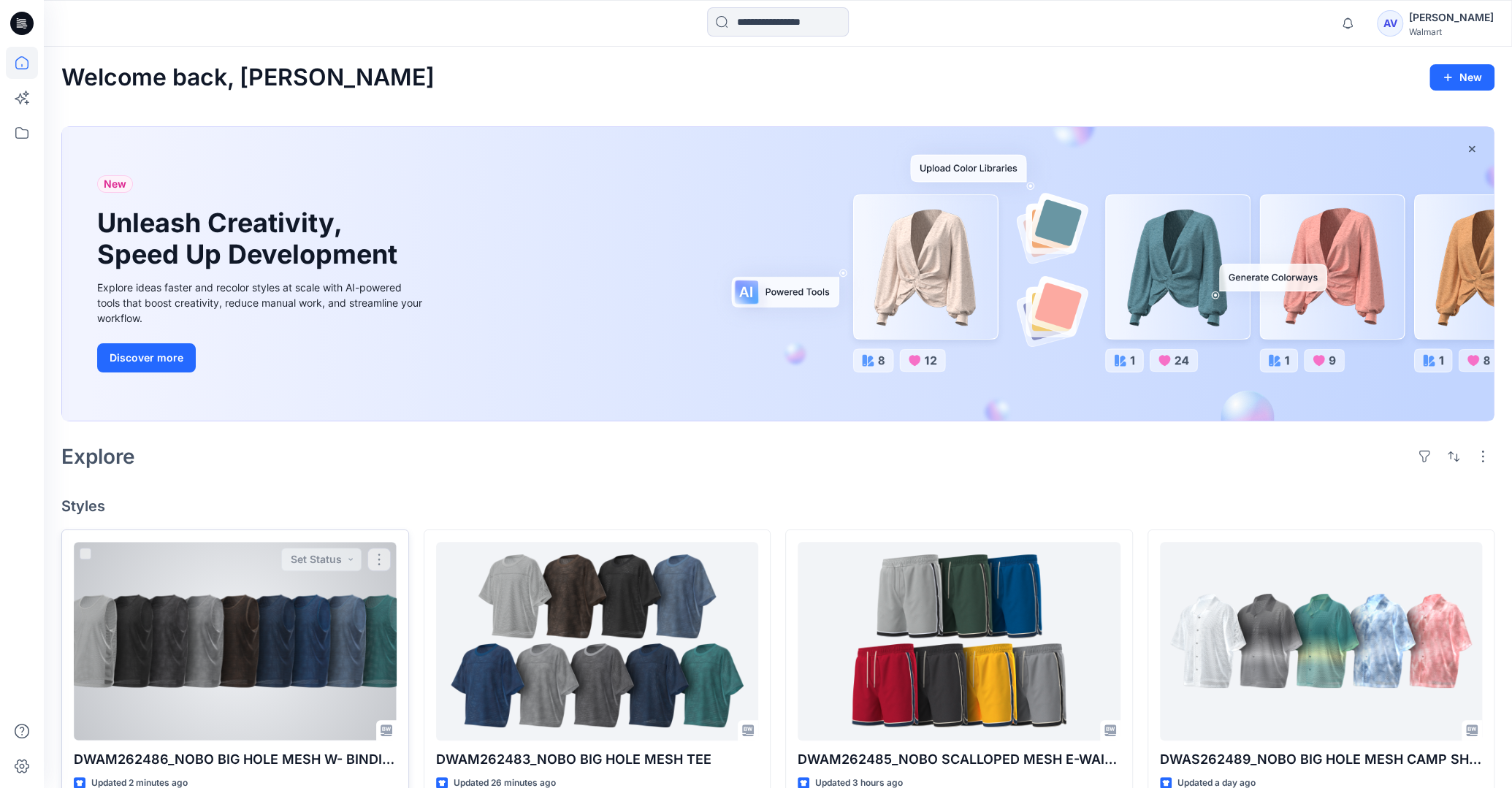
click at [276, 640] on div at bounding box center [234, 640] width 323 height 198
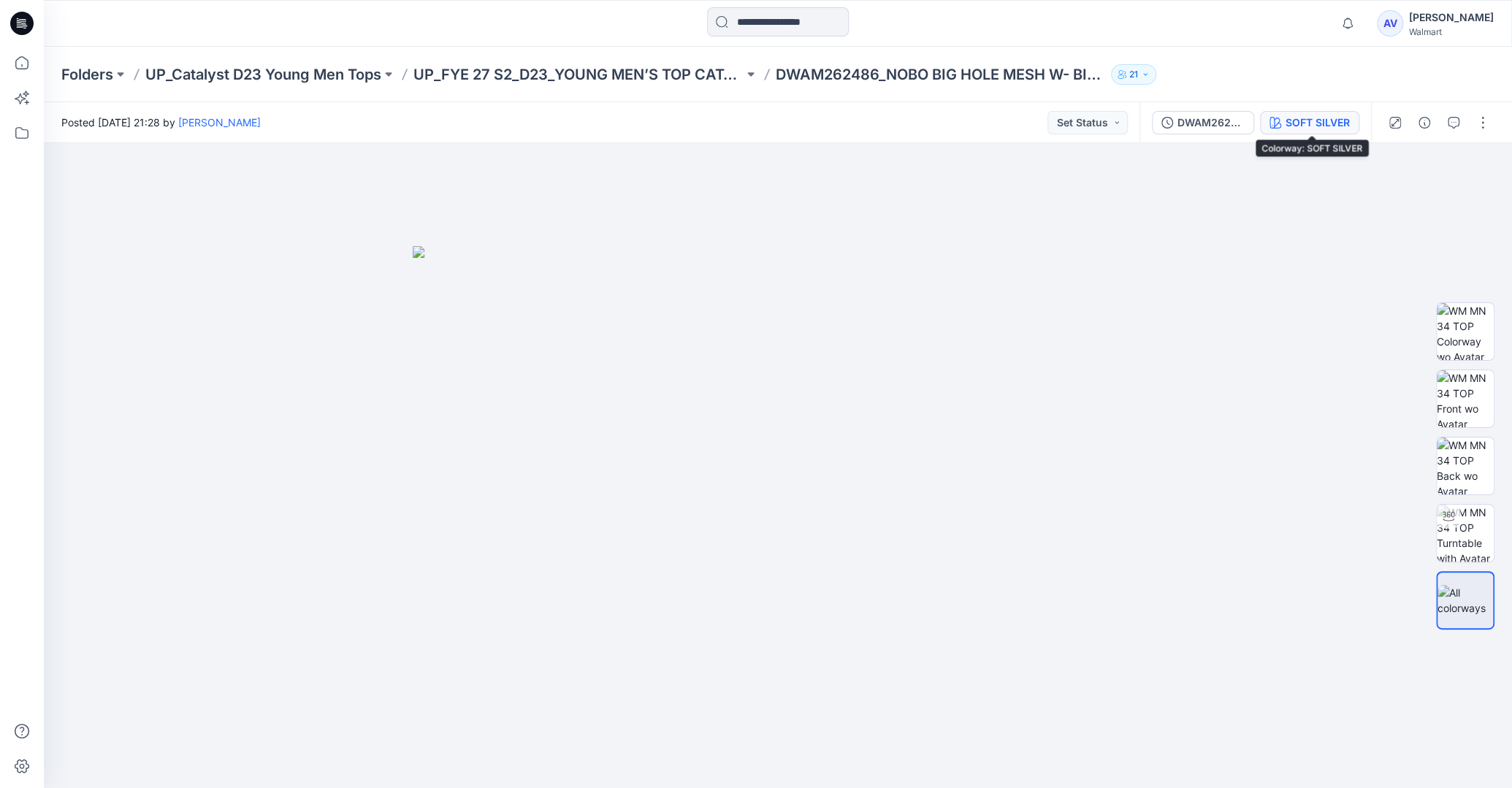
click at [1312, 113] on button "SOFT SILVER" at bounding box center [1310, 122] width 100 height 24
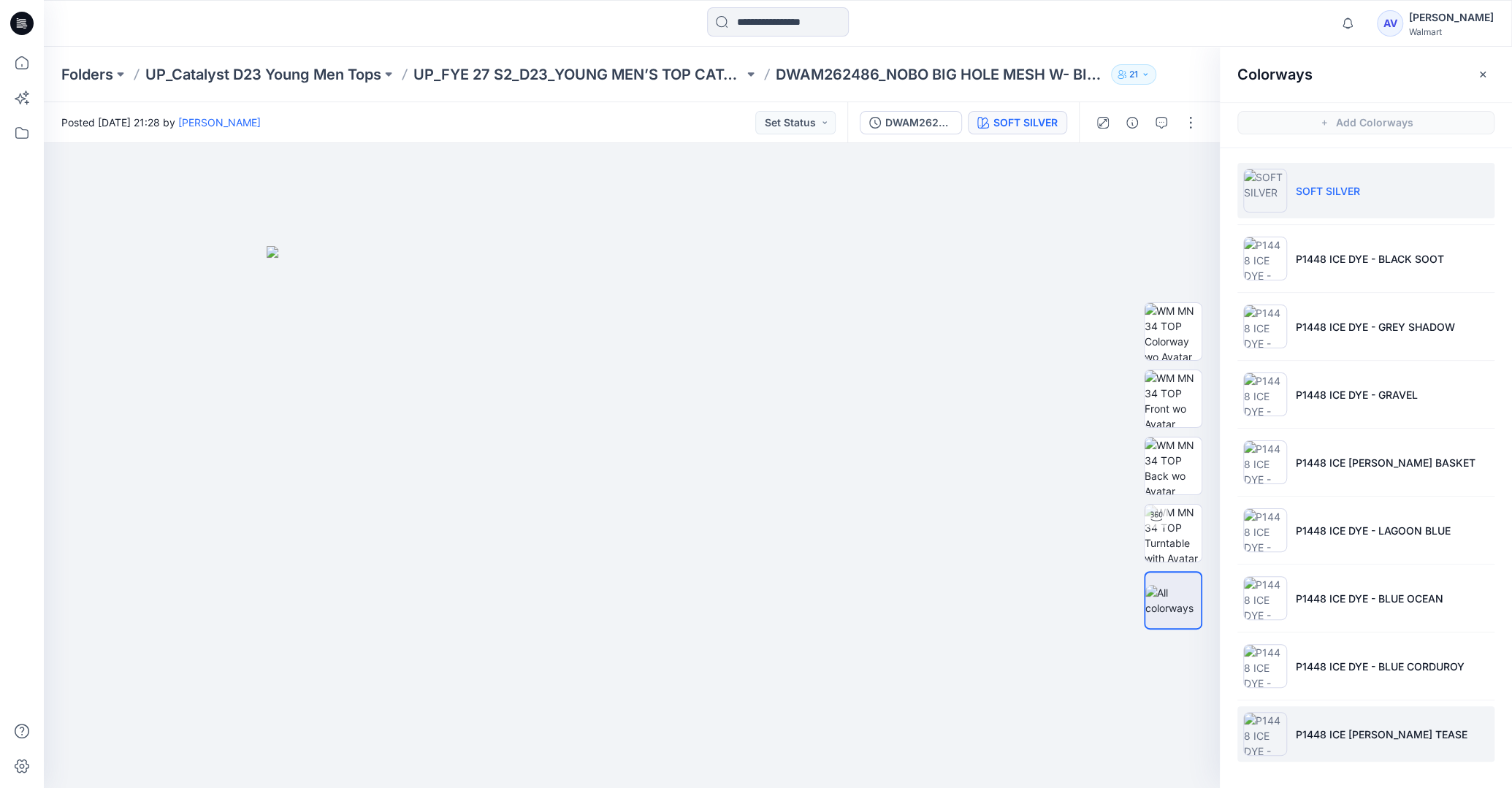
click at [1365, 740] on li "P1448 ICE DYE - TEAL TEASE" at bounding box center [1366, 733] width 257 height 55
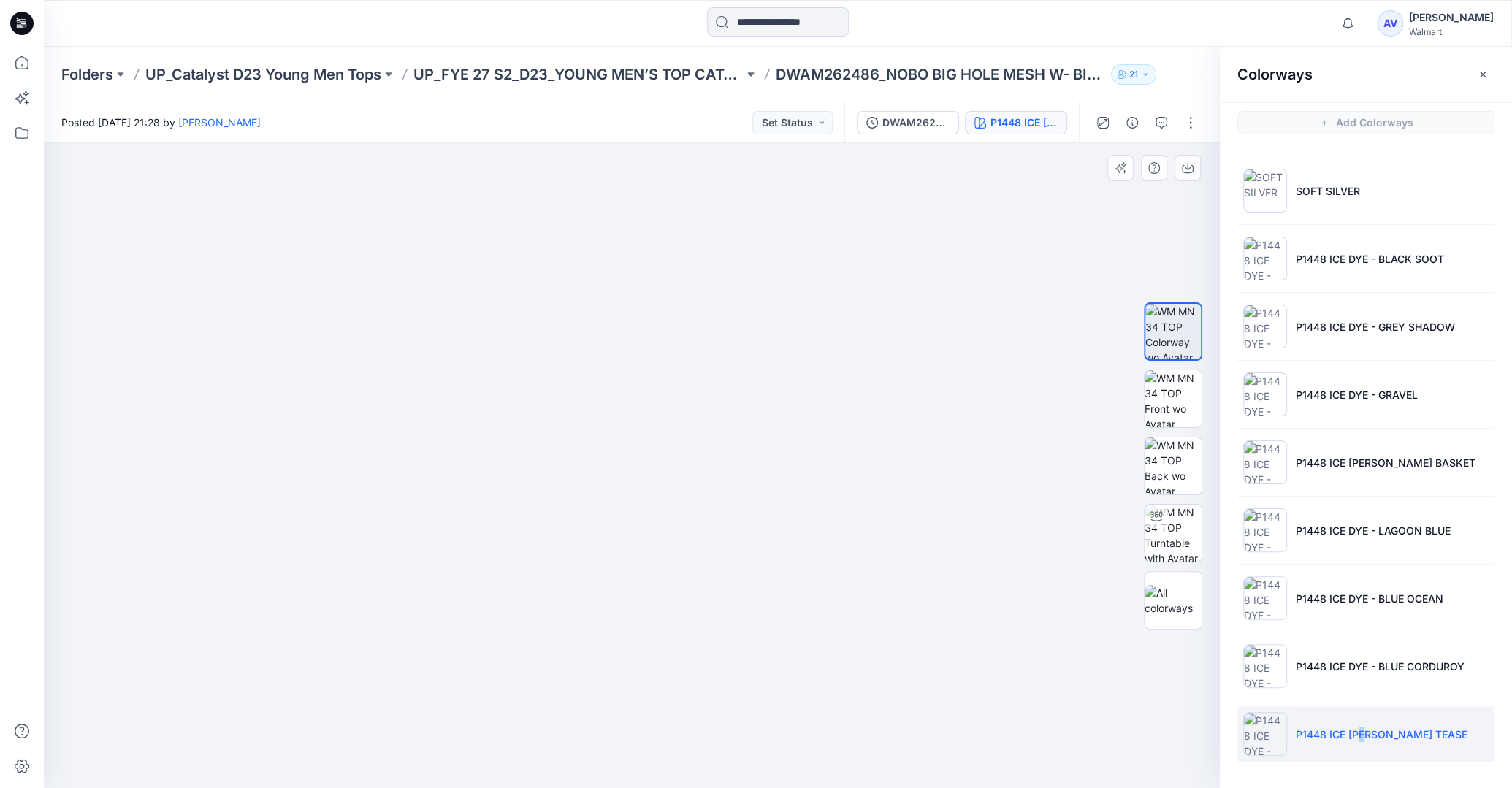
drag, startPoint x: 655, startPoint y: 469, endPoint x: 688, endPoint y: 474, distance: 33.4
click at [688, 474] on img at bounding box center [632, 454] width 714 height 666
click at [1158, 389] on img at bounding box center [1172, 398] width 57 height 57
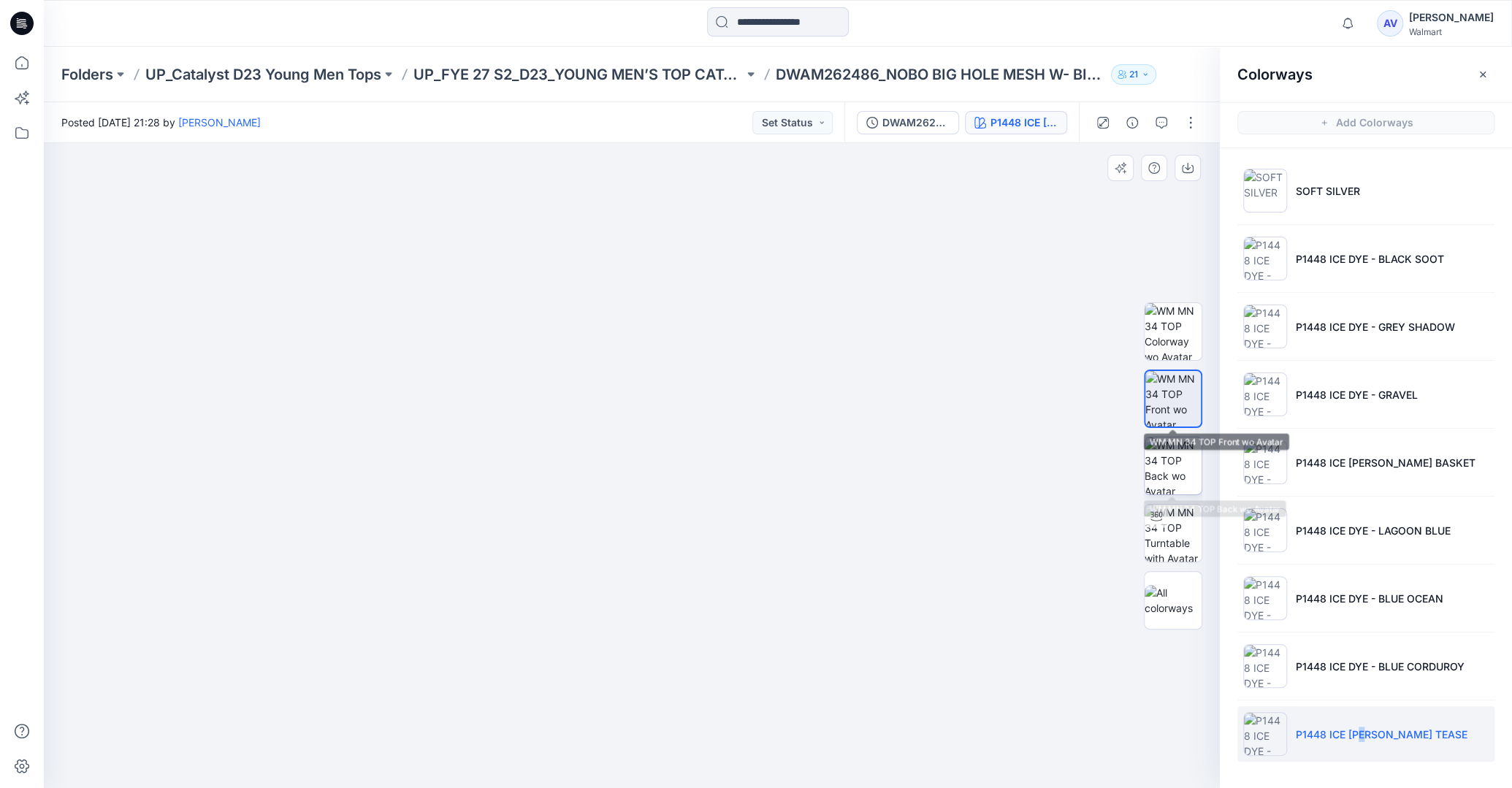
click at [1185, 476] on img at bounding box center [1172, 465] width 57 height 57
click at [1360, 634] on ul "SOFT SILVER P1448 ICE DYE - BLACK SOOT P1448 ICE DYE - GREY SHADOW P1448 ICE DY…" at bounding box center [1366, 462] width 292 height 628
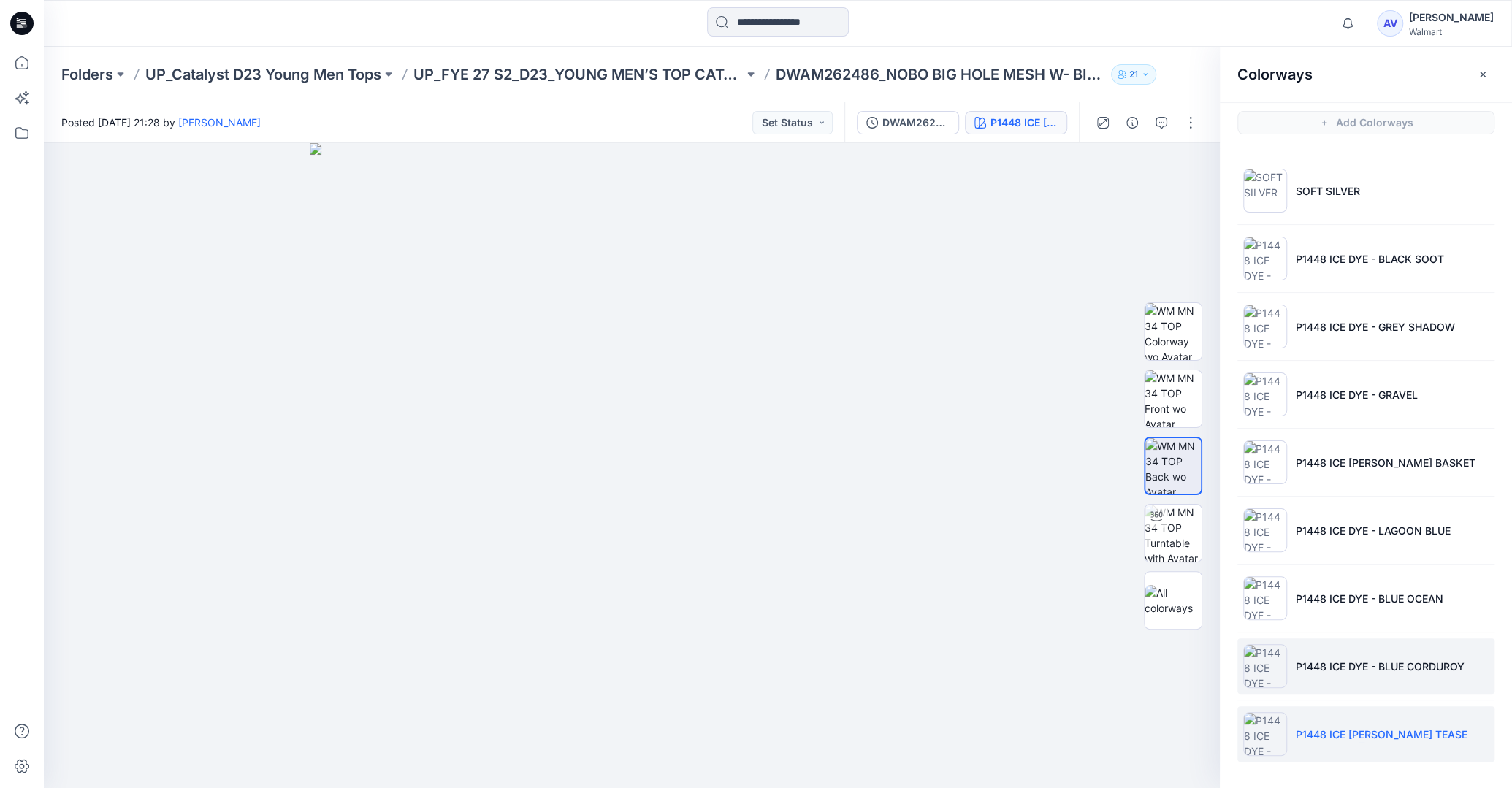
click at [1353, 652] on li "P1448 ICE DYE - BLUE CORDUROY" at bounding box center [1366, 666] width 257 height 55
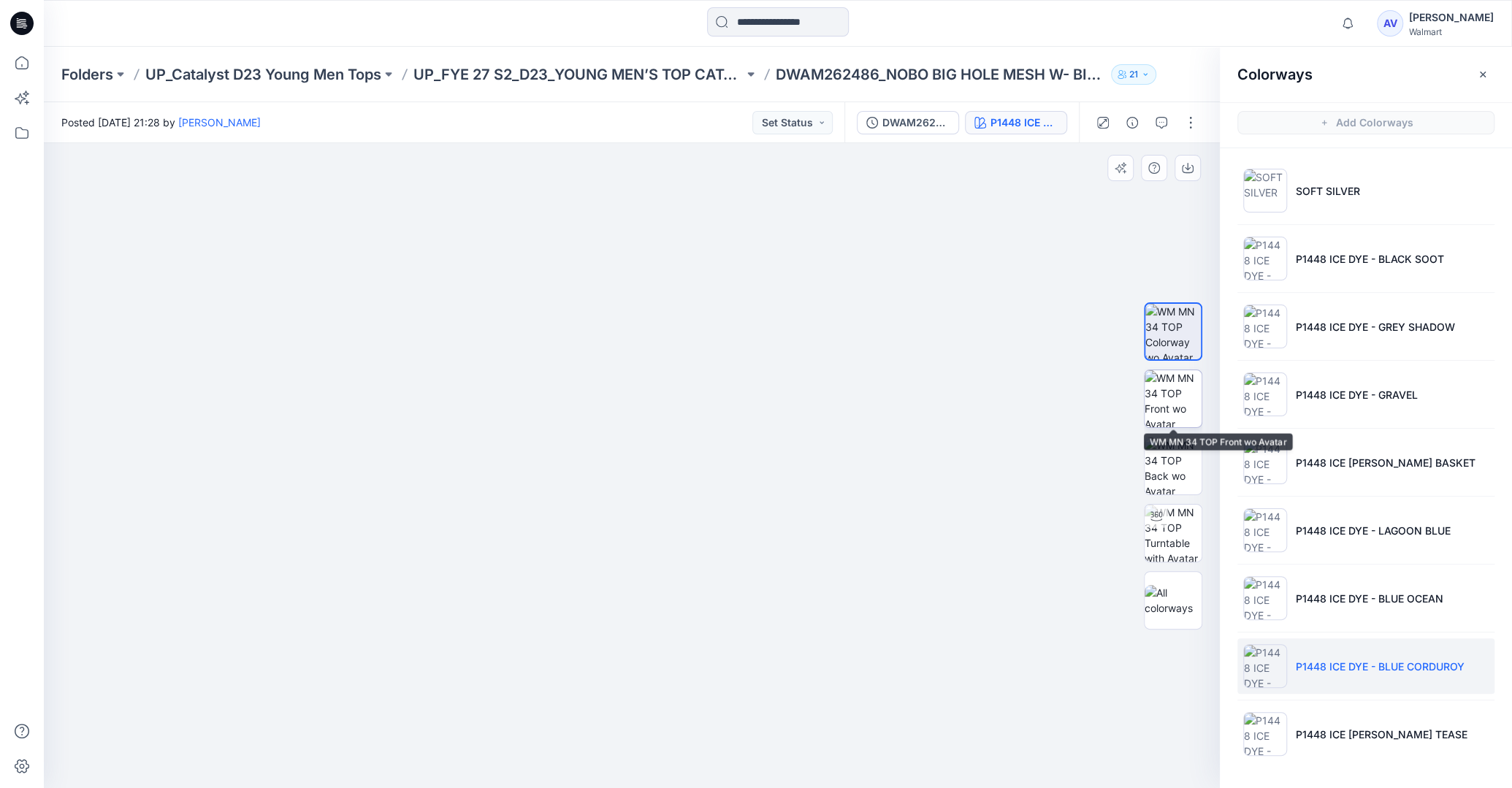
click at [1179, 406] on img at bounding box center [1172, 398] width 57 height 57
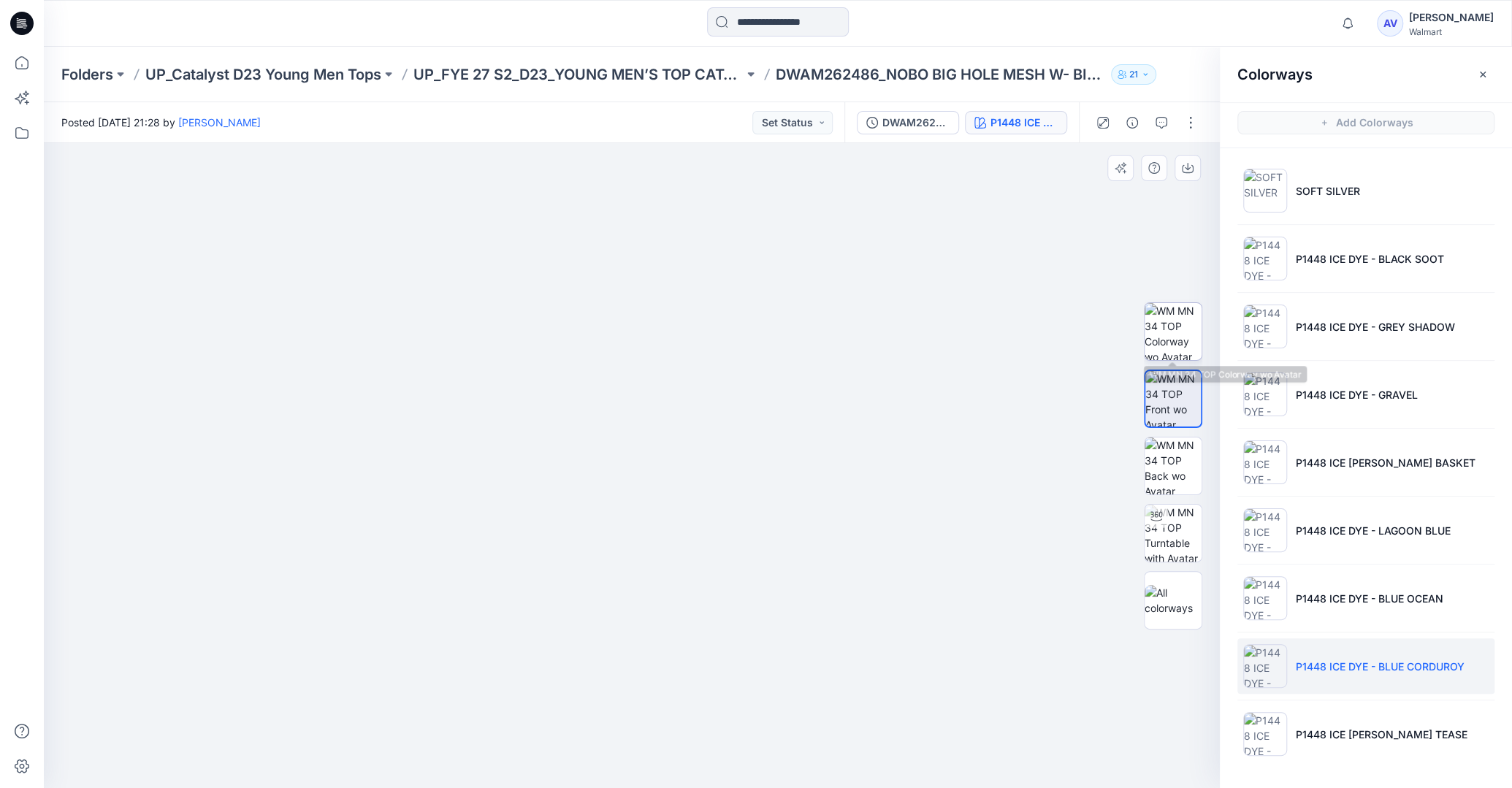
click at [1158, 339] on img at bounding box center [1172, 331] width 57 height 57
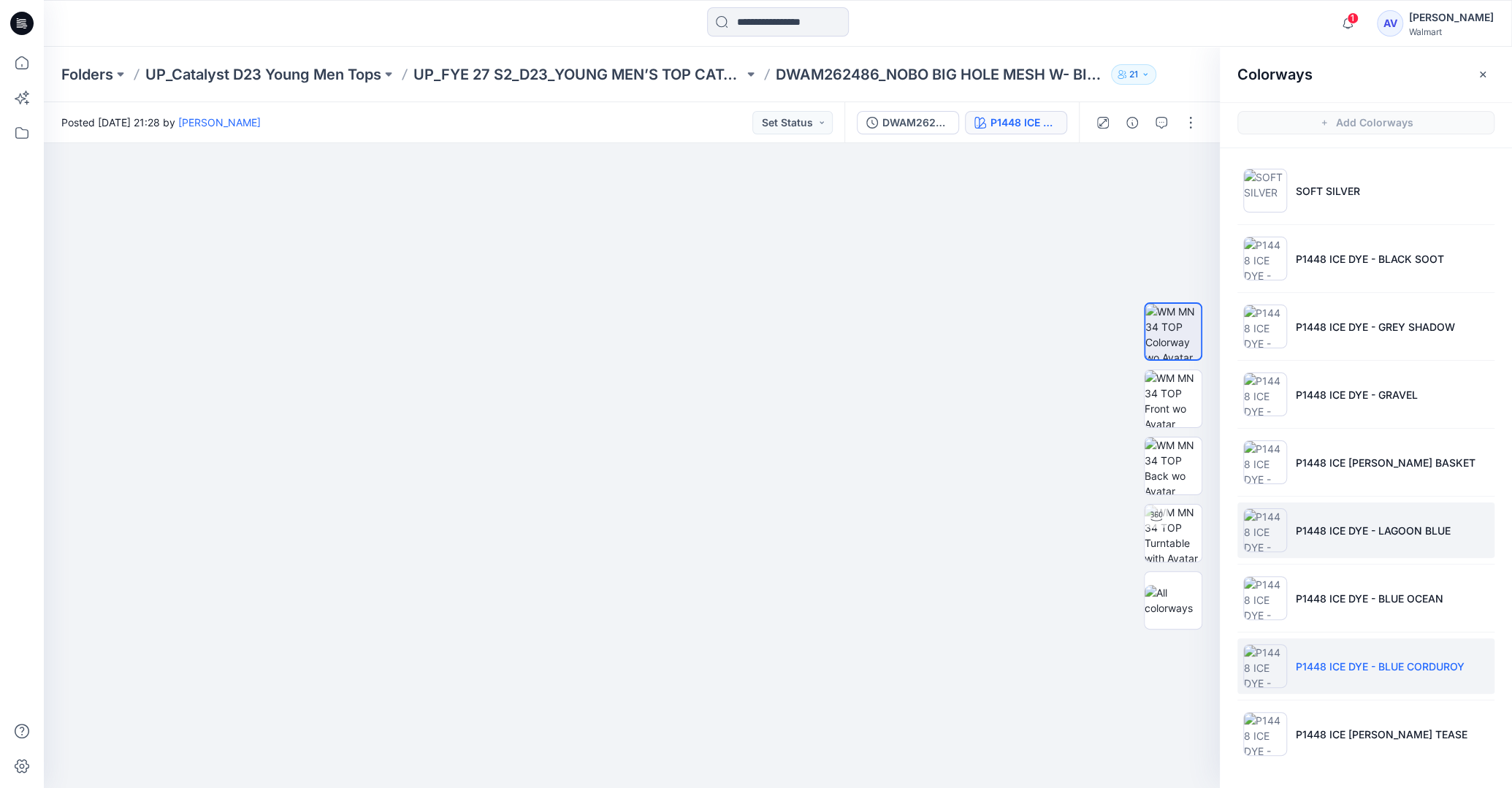
click at [1348, 515] on li "P1448 ICE DYE - LAGOON BLUE" at bounding box center [1366, 529] width 257 height 55
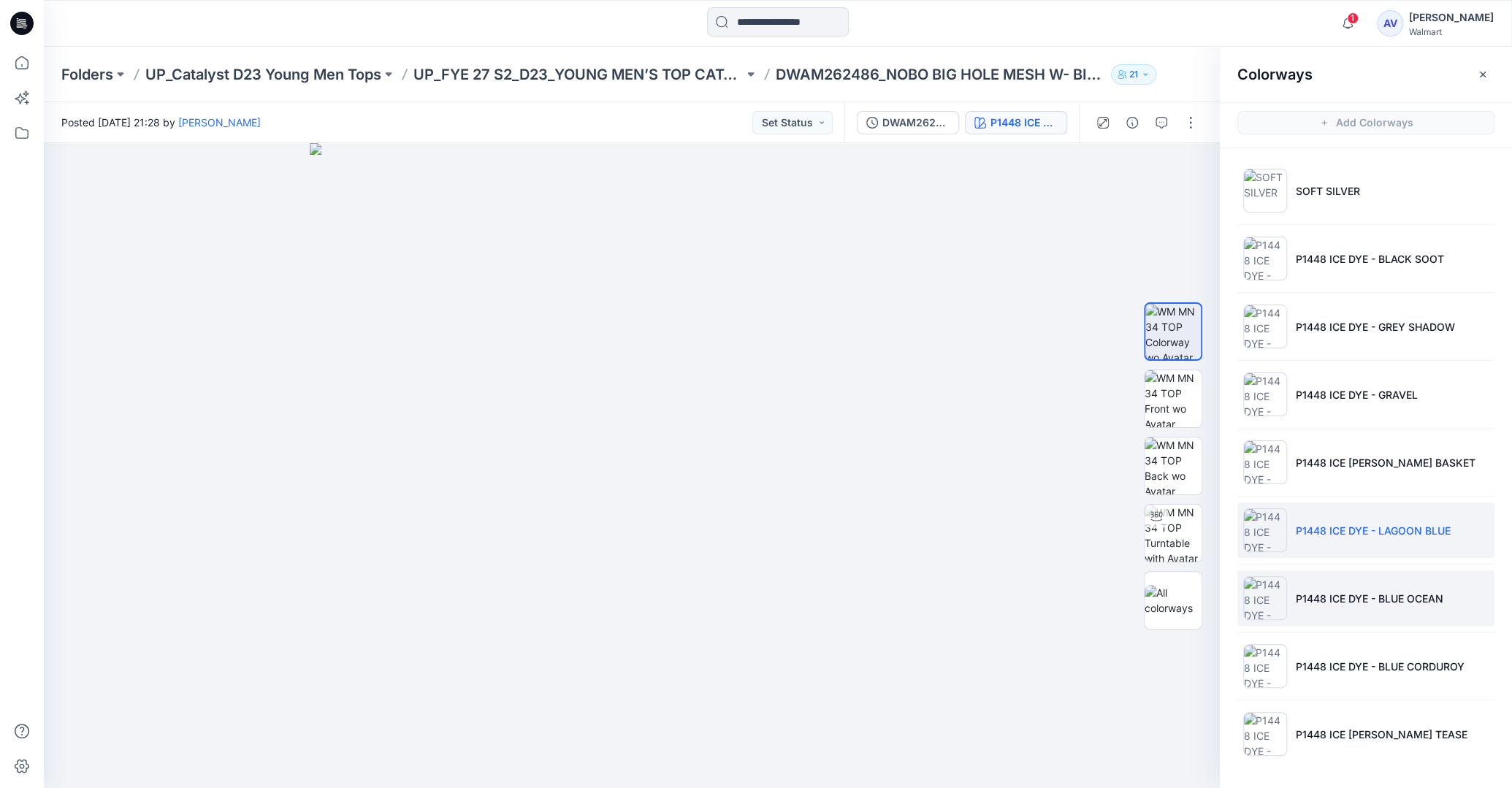
click at [1333, 585] on li "P1448 ICE DYE - BLUE OCEAN" at bounding box center [1366, 597] width 257 height 55
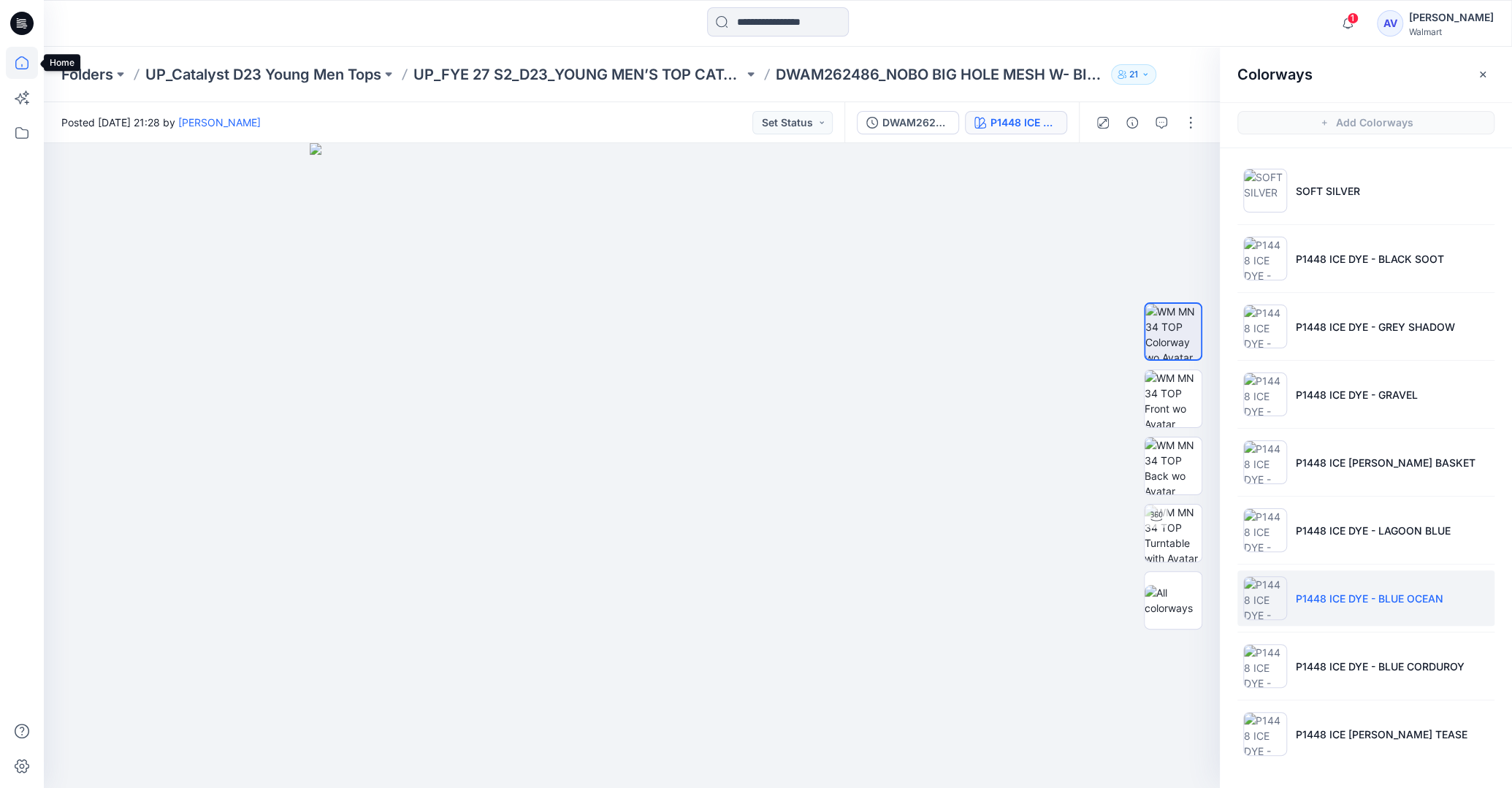
click at [19, 64] on icon at bounding box center [22, 62] width 32 height 32
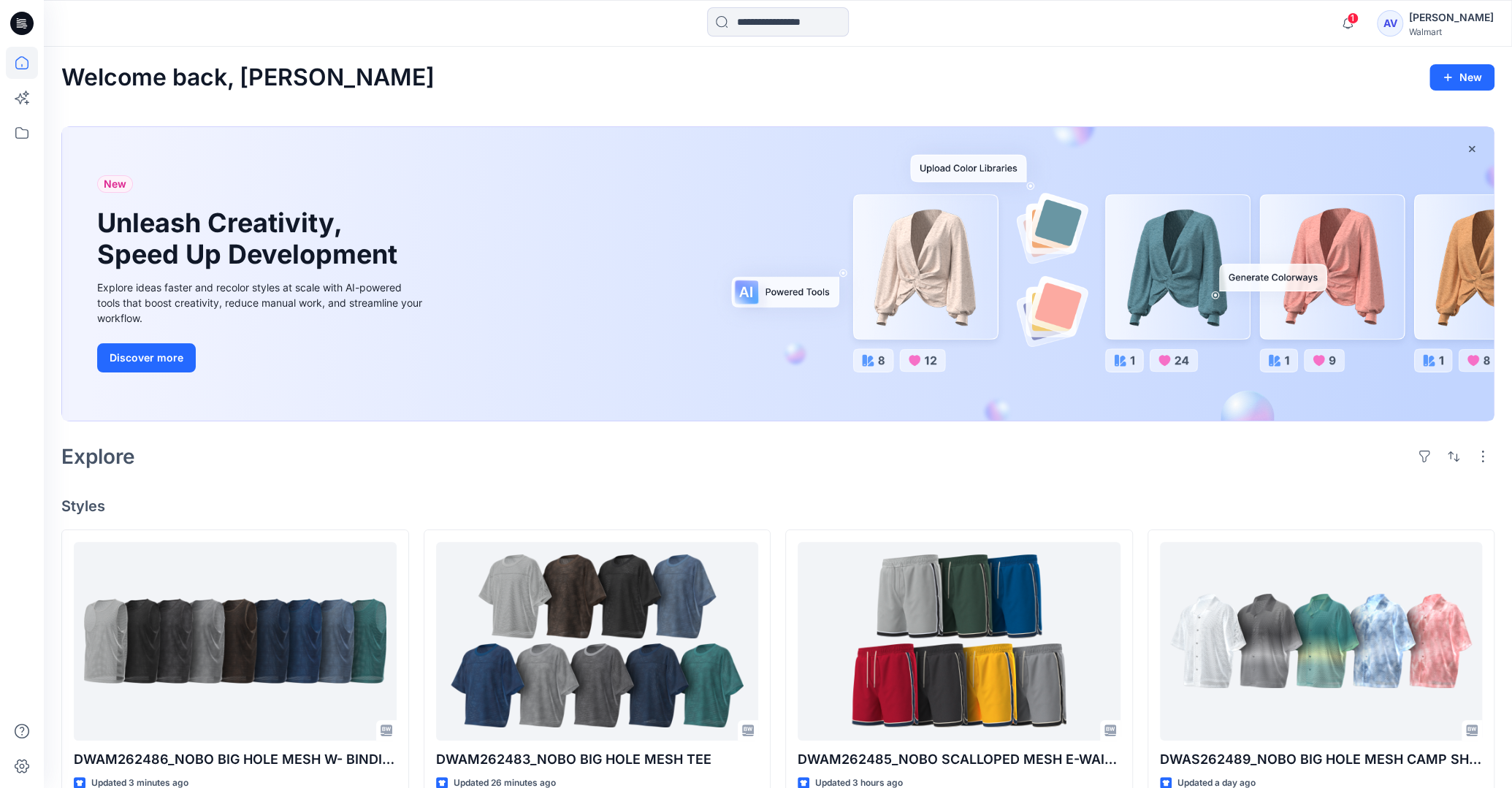
scroll to position [308, 0]
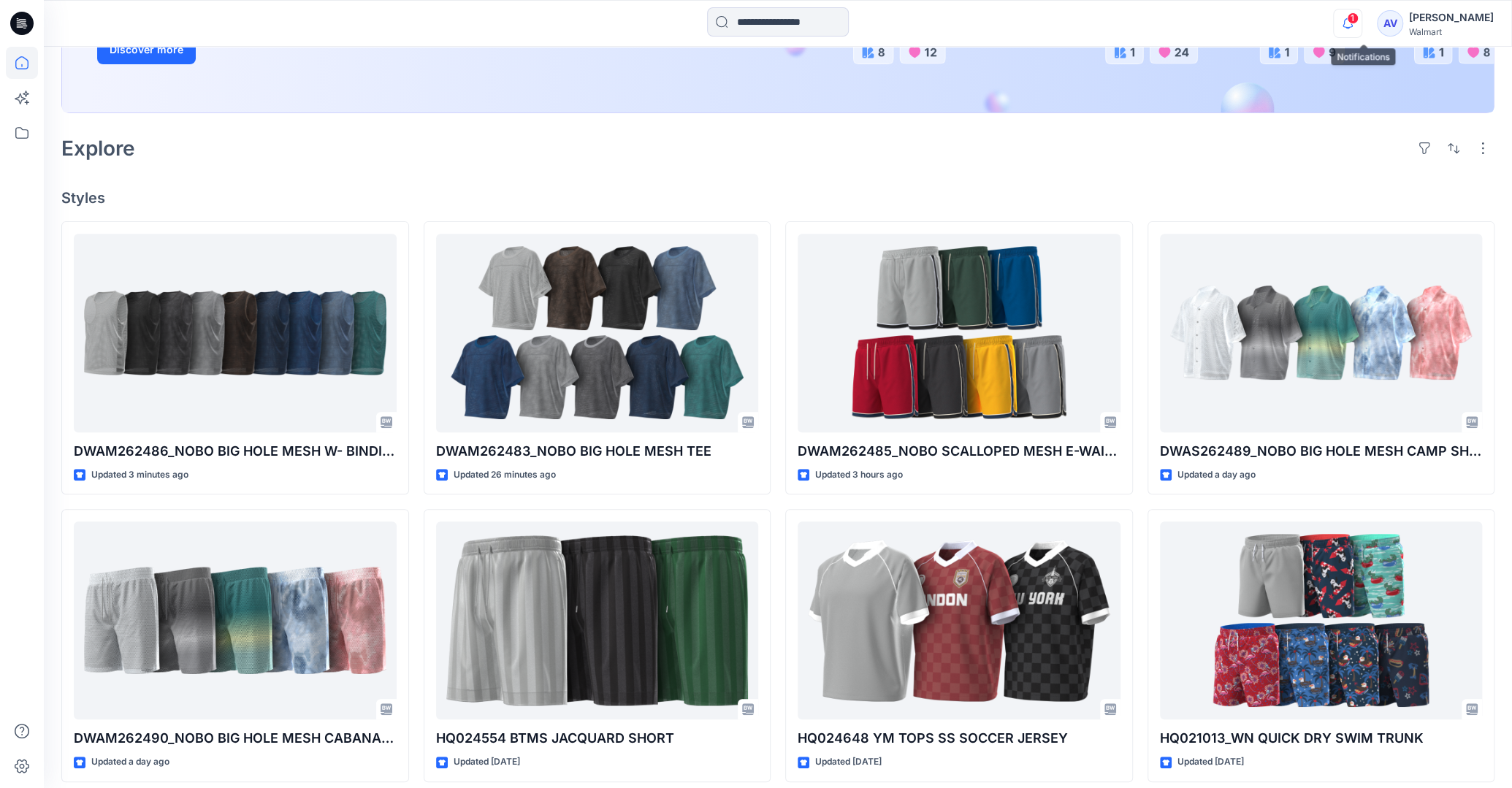
click at [1359, 24] on icon "button" at bounding box center [1348, 23] width 28 height 29
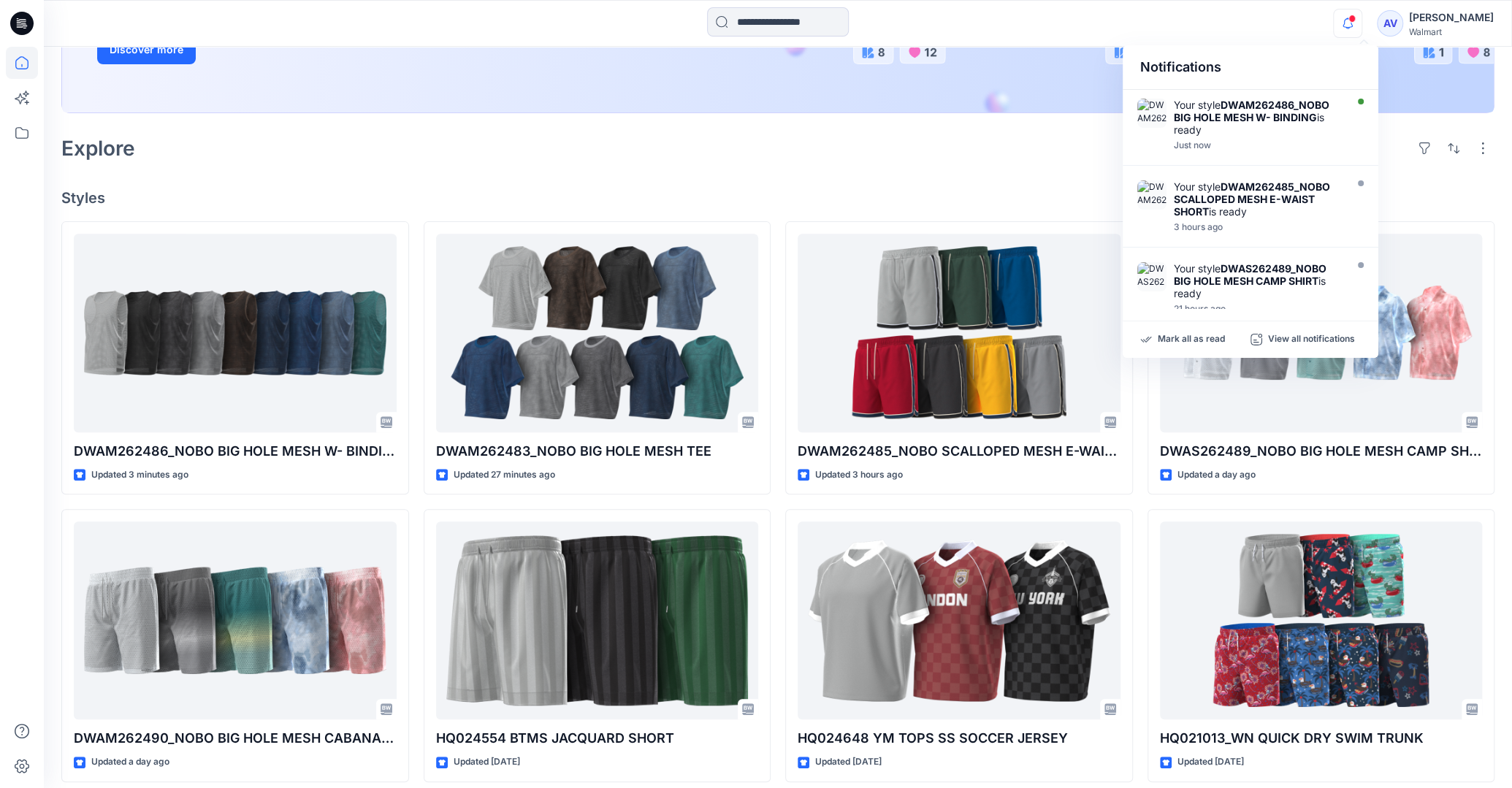
click at [1256, 11] on div "Notifications Your style DWAM262486_NOBO BIG HOLE MESH W- BINDING is ready Just…" at bounding box center [777, 23] width 1467 height 32
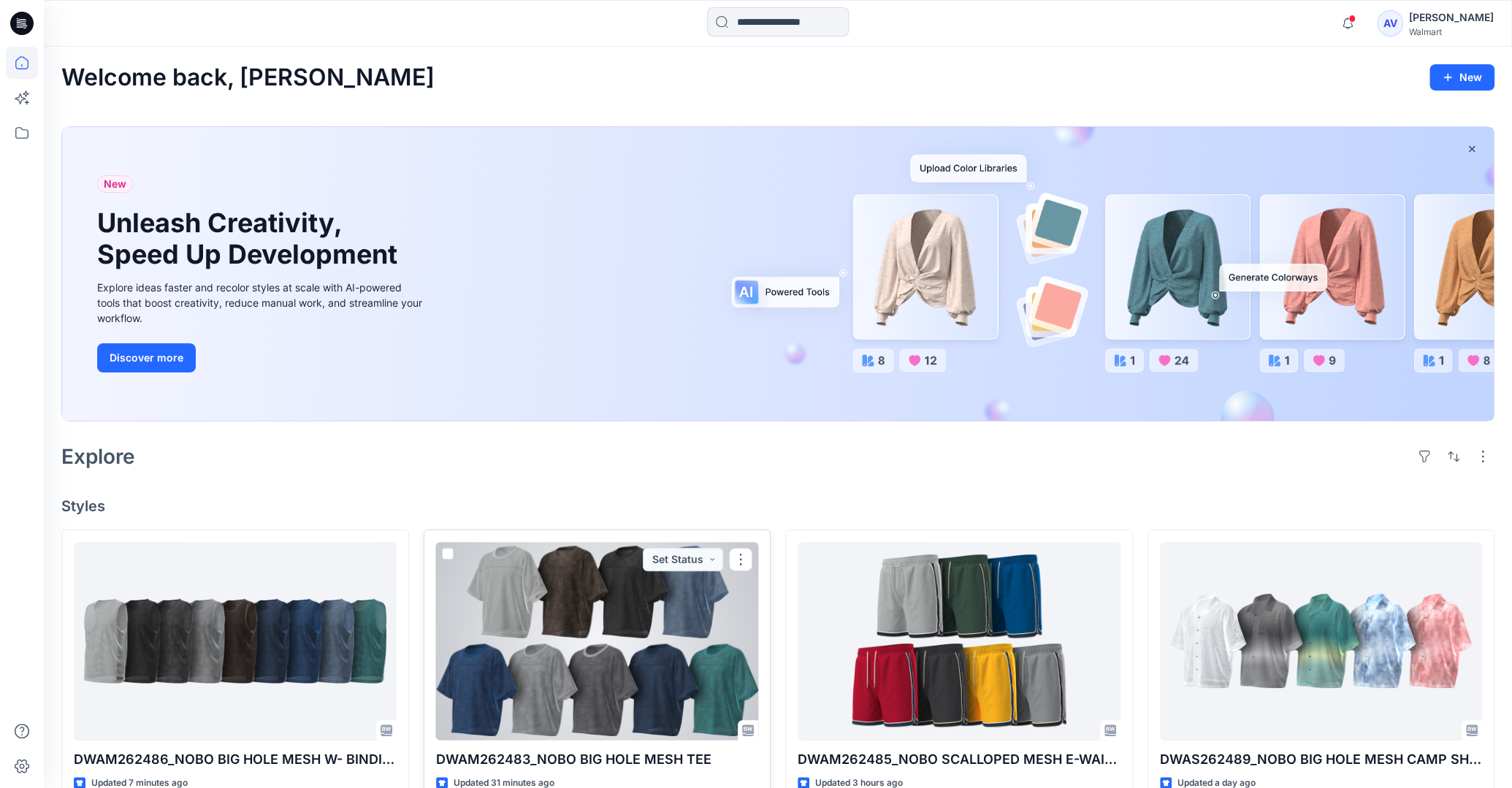
click at [640, 630] on div at bounding box center [597, 640] width 323 height 198
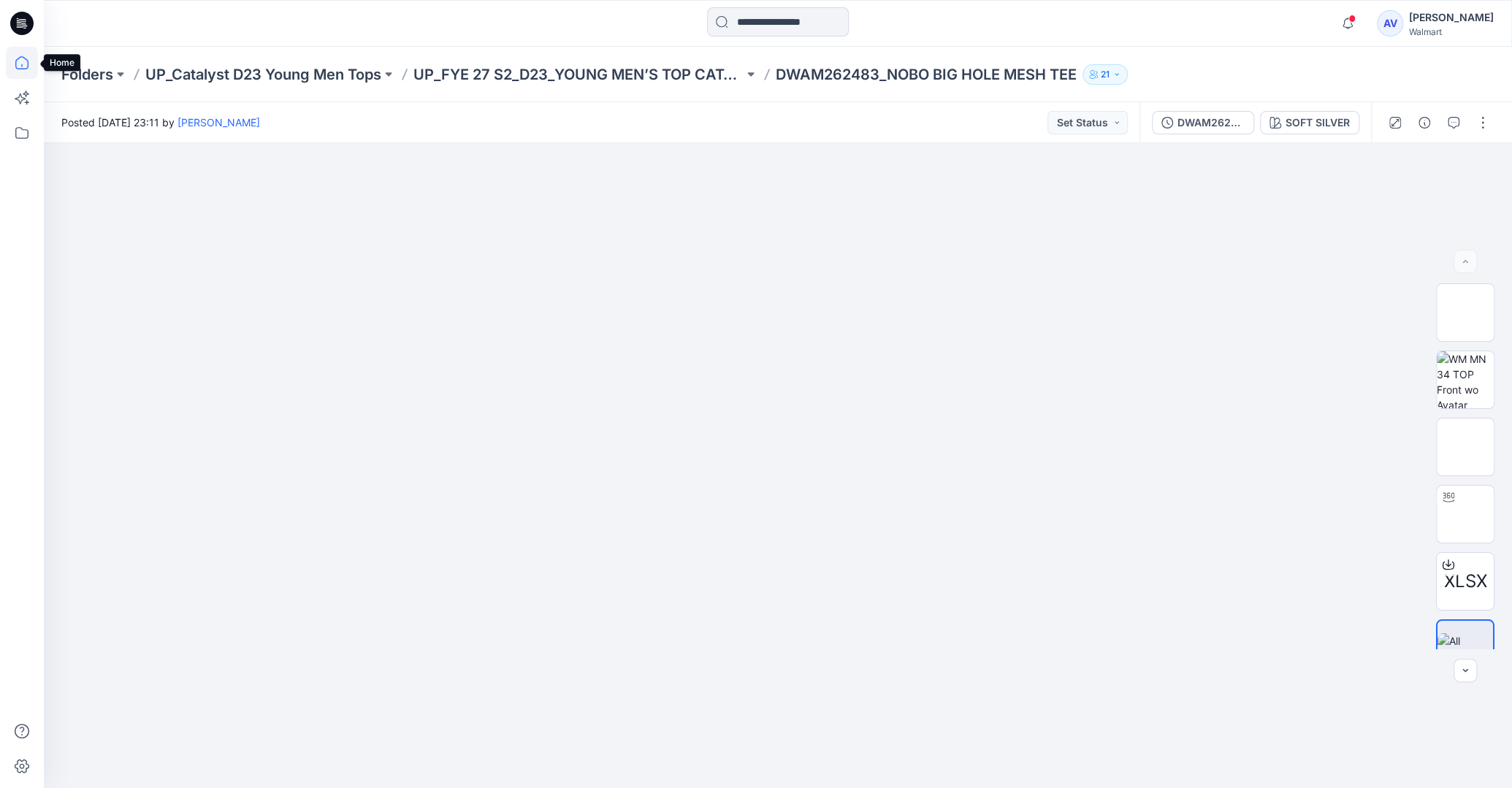
click at [24, 59] on icon at bounding box center [22, 62] width 13 height 13
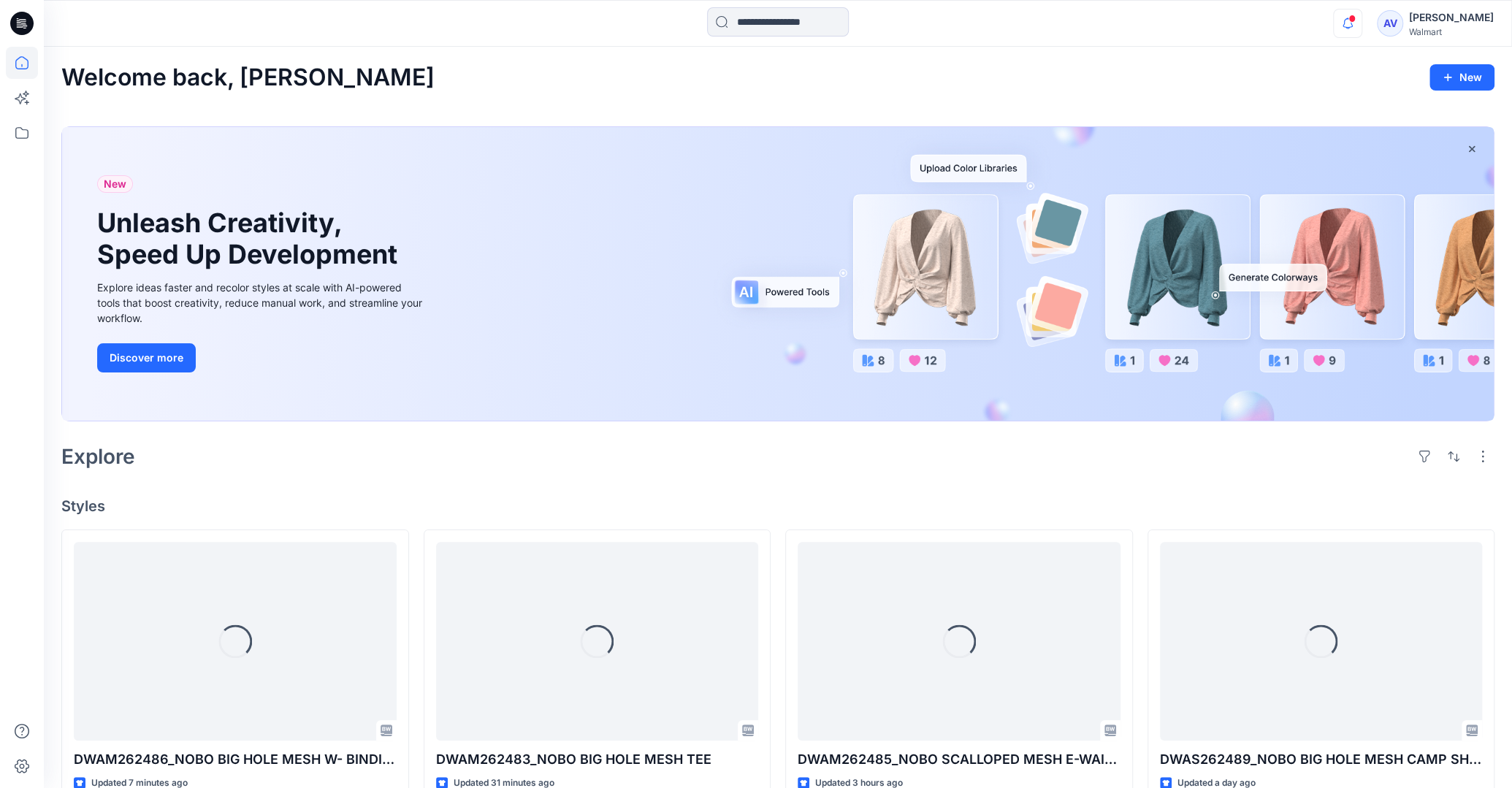
click at [1362, 23] on icon "button" at bounding box center [1348, 23] width 28 height 29
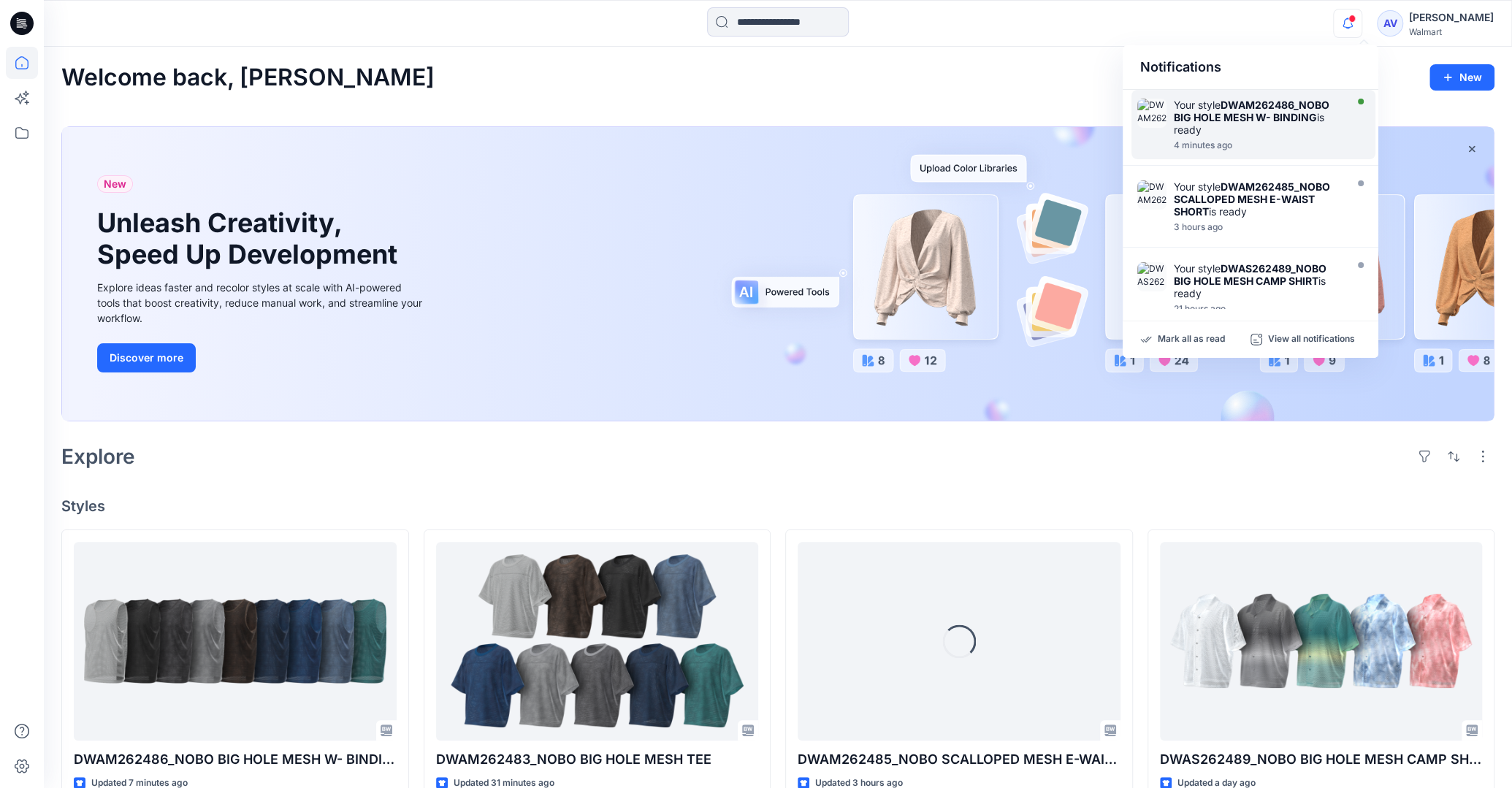
click at [1301, 105] on strong "DWAM262486_NOBO BIG HOLE MESH W- BINDING" at bounding box center [1251, 111] width 156 height 24
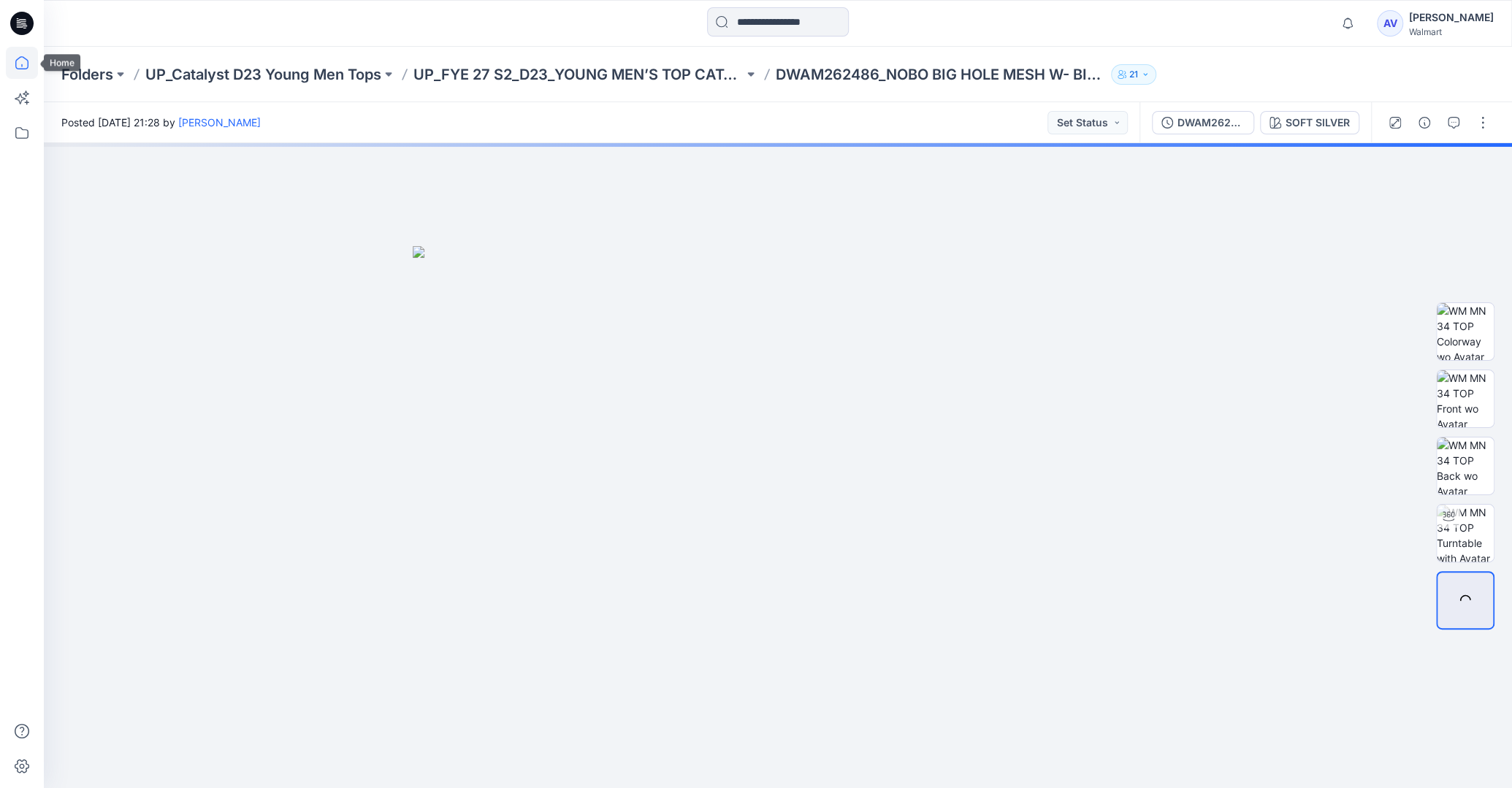
click at [31, 70] on icon at bounding box center [22, 62] width 32 height 32
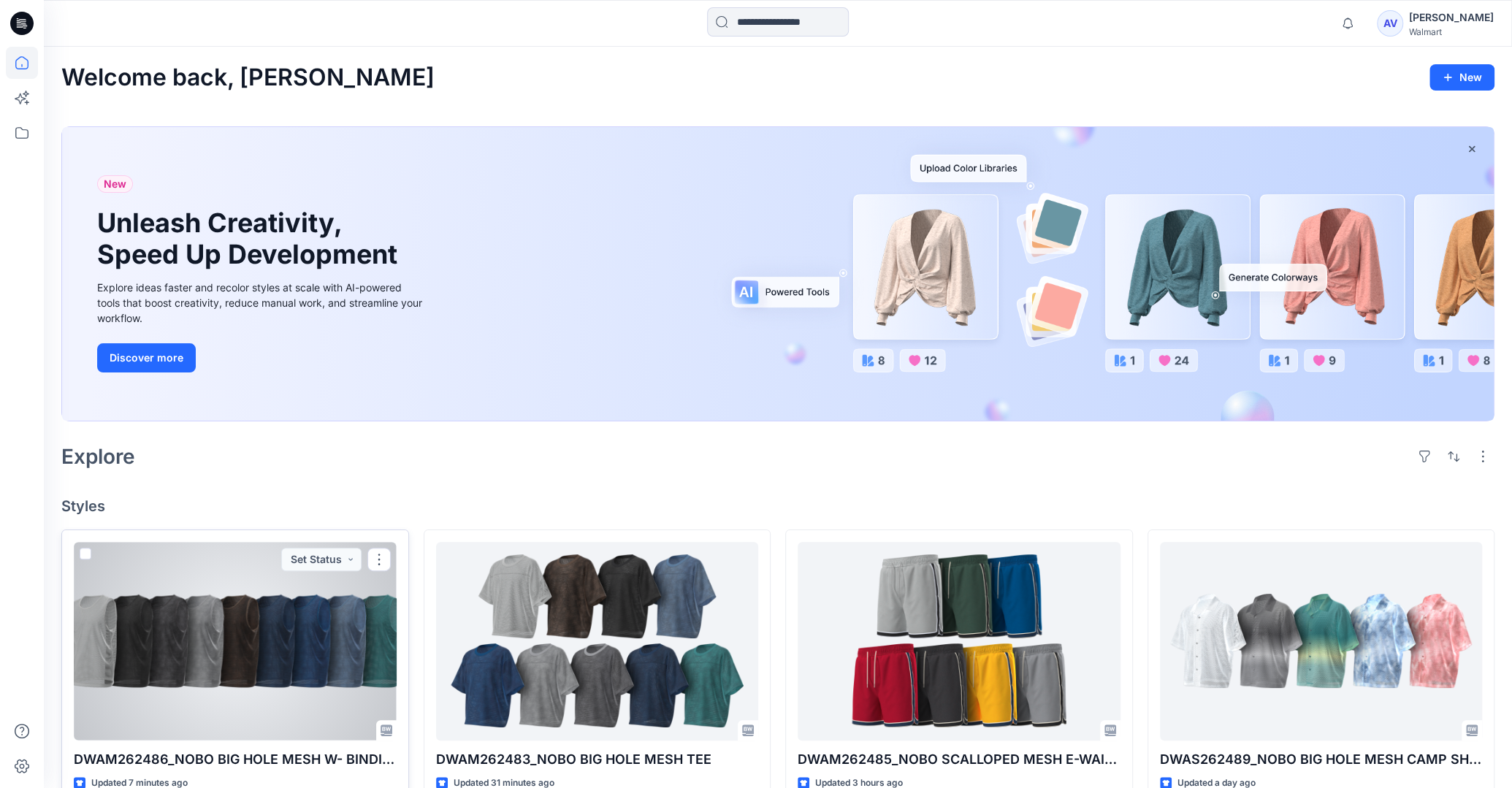
click at [198, 655] on div at bounding box center [234, 640] width 323 height 198
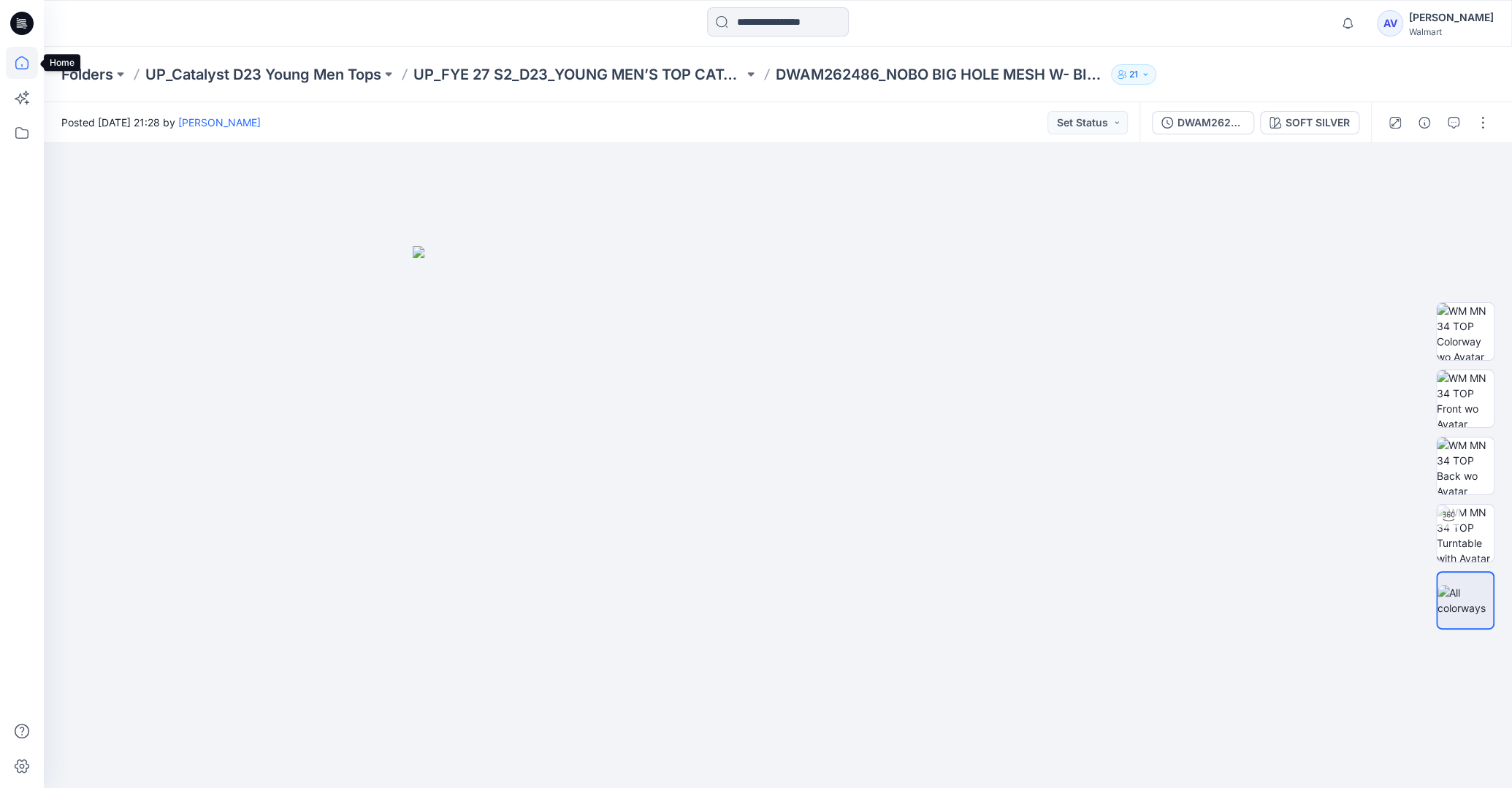
click at [25, 58] on icon at bounding box center [22, 62] width 32 height 32
